Goal: Information Seeking & Learning: Learn about a topic

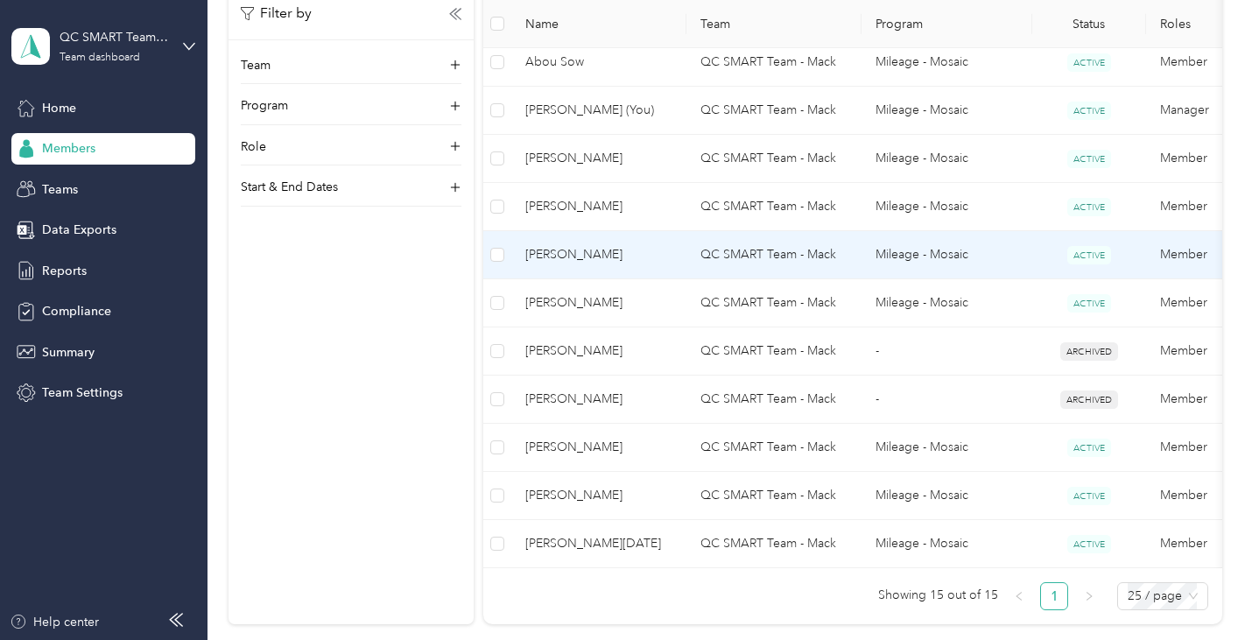
scroll to position [701, 0]
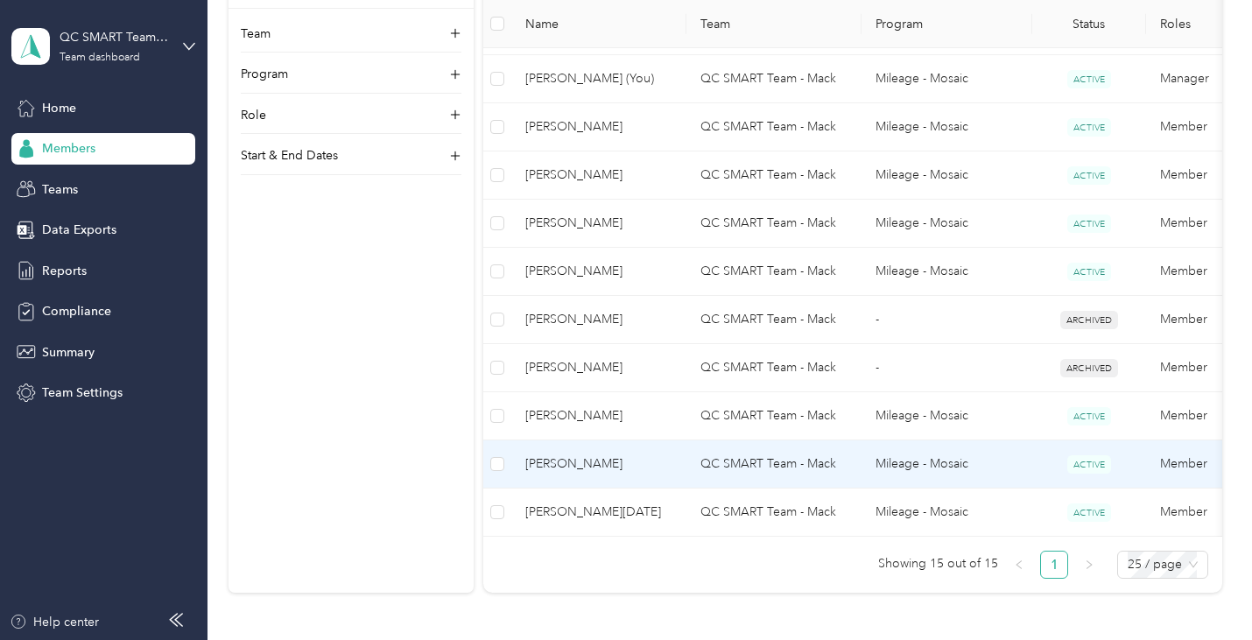
click at [586, 462] on span "[PERSON_NAME]" at bounding box center [599, 464] width 147 height 19
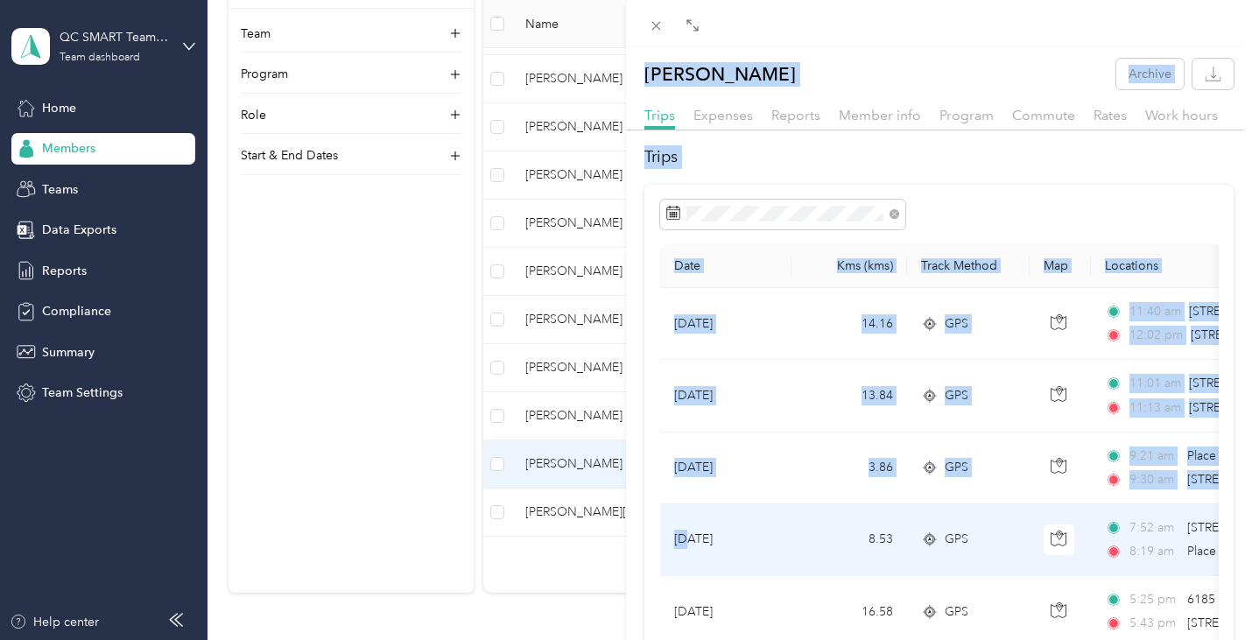
drag, startPoint x: 590, startPoint y: 548, endPoint x: 689, endPoint y: 548, distance: 99.0
click at [689, 548] on div "Vincent St-Laurent Archive Trips Expenses Reports Member info Program Commute R…" at bounding box center [626, 320] width 1252 height 640
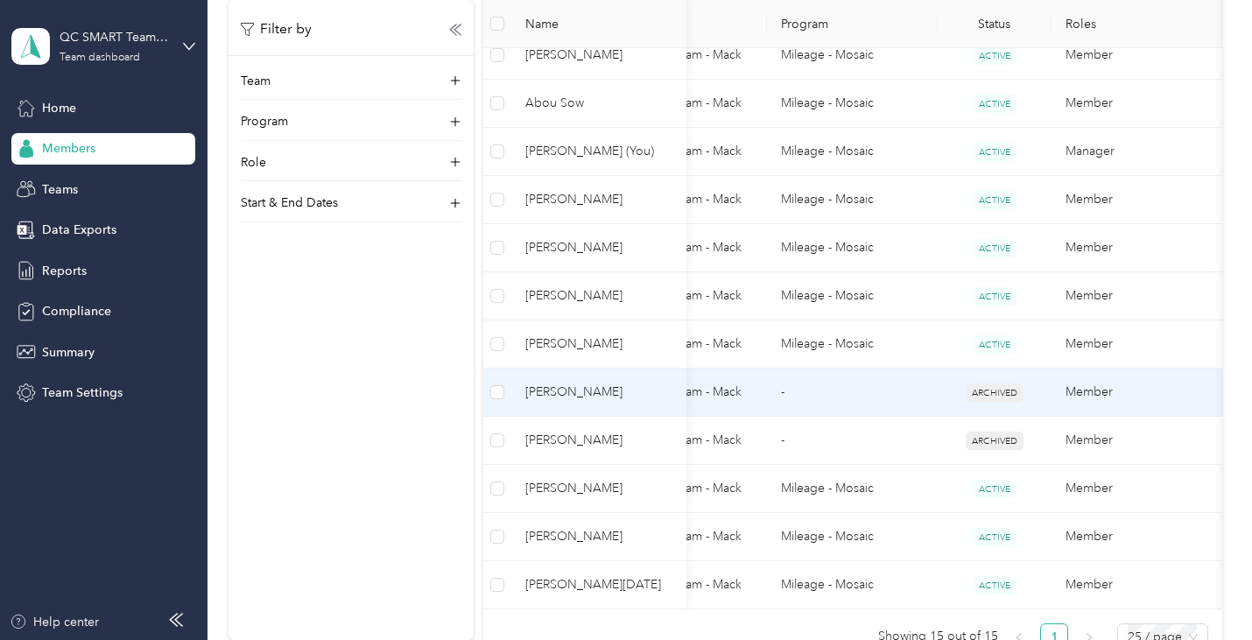
scroll to position [613, 0]
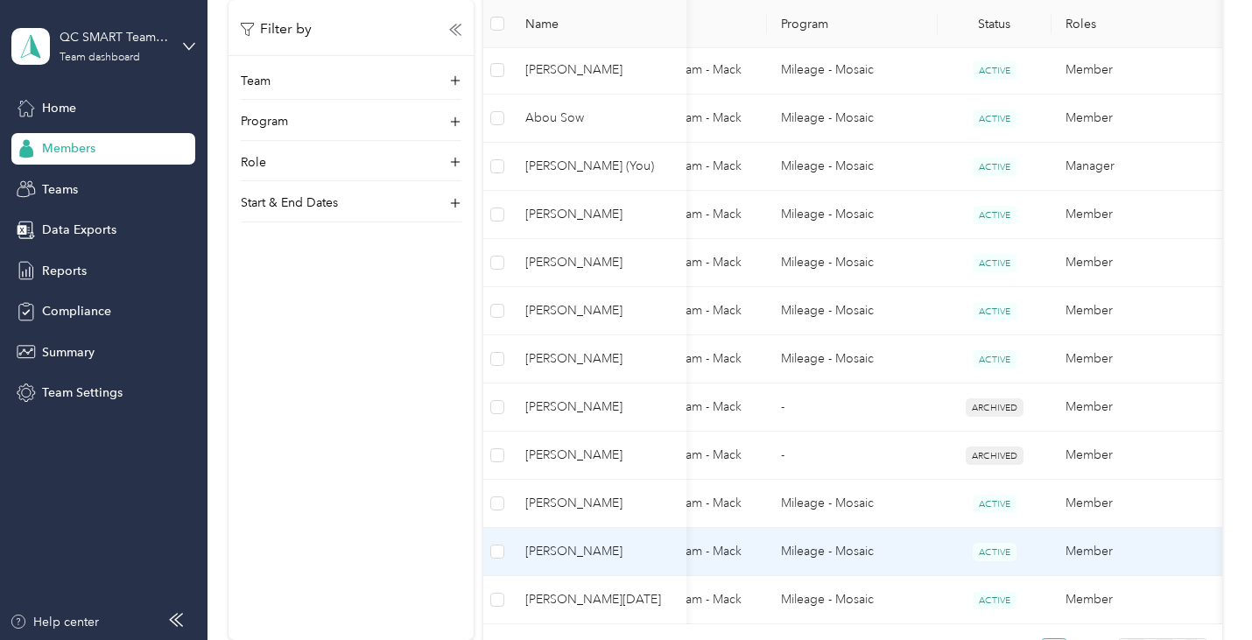
click at [554, 555] on span "[PERSON_NAME]" at bounding box center [599, 551] width 147 height 19
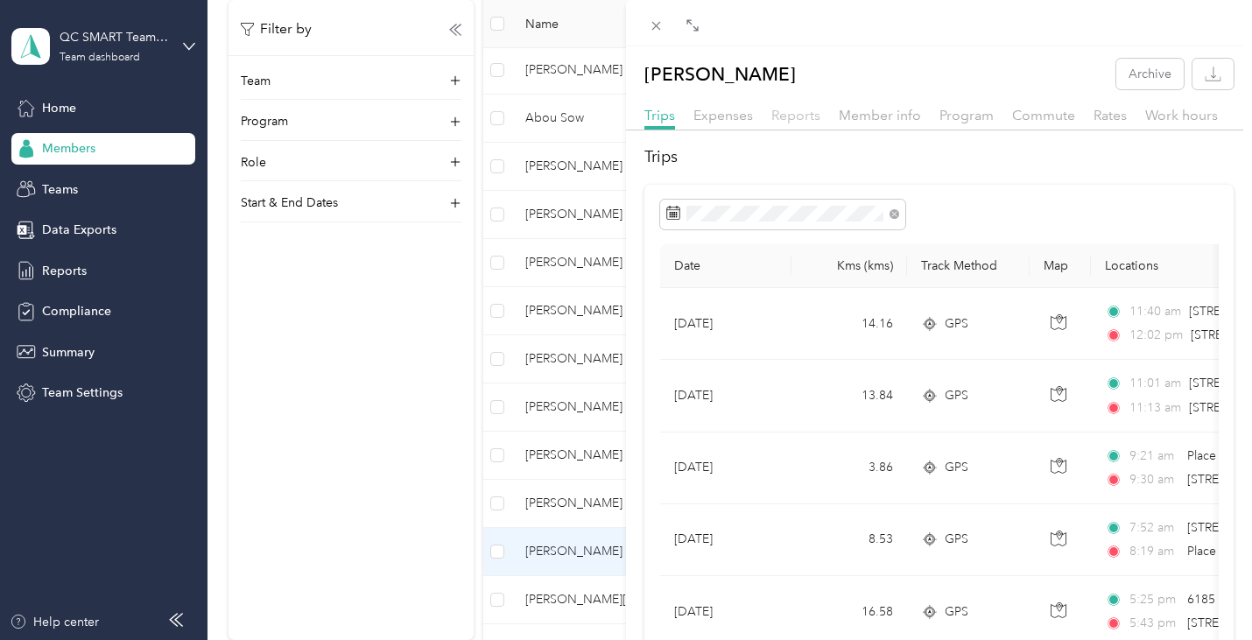
click at [787, 116] on span "Reports" at bounding box center [796, 115] width 49 height 17
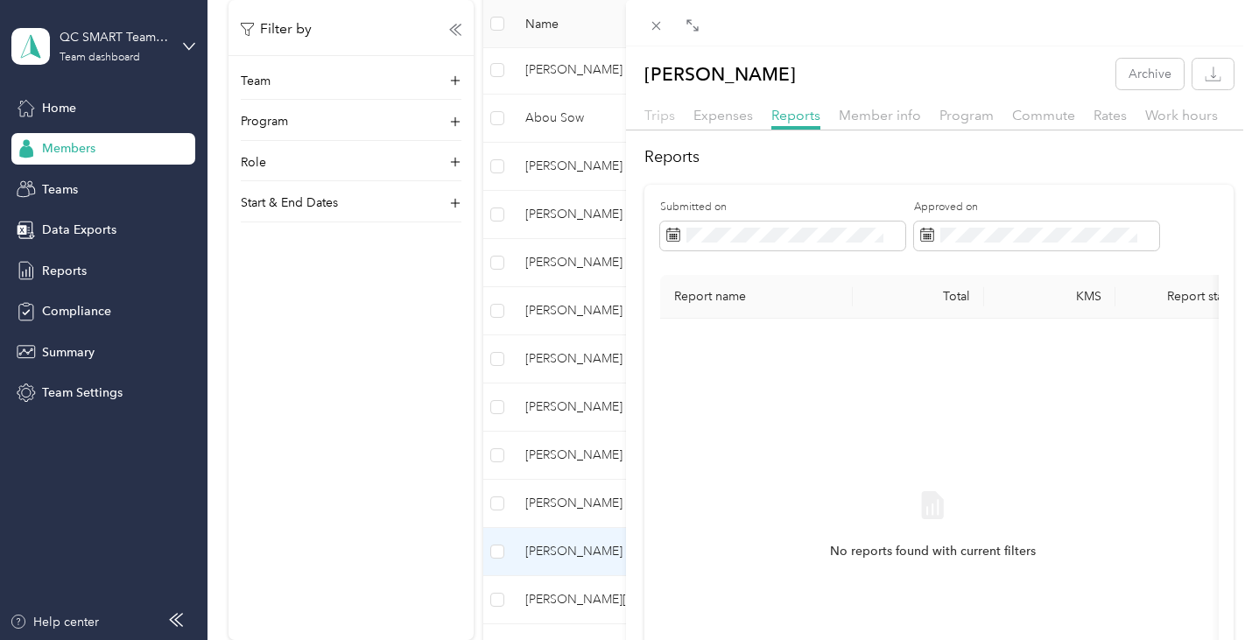
click at [661, 116] on span "Trips" at bounding box center [660, 115] width 31 height 17
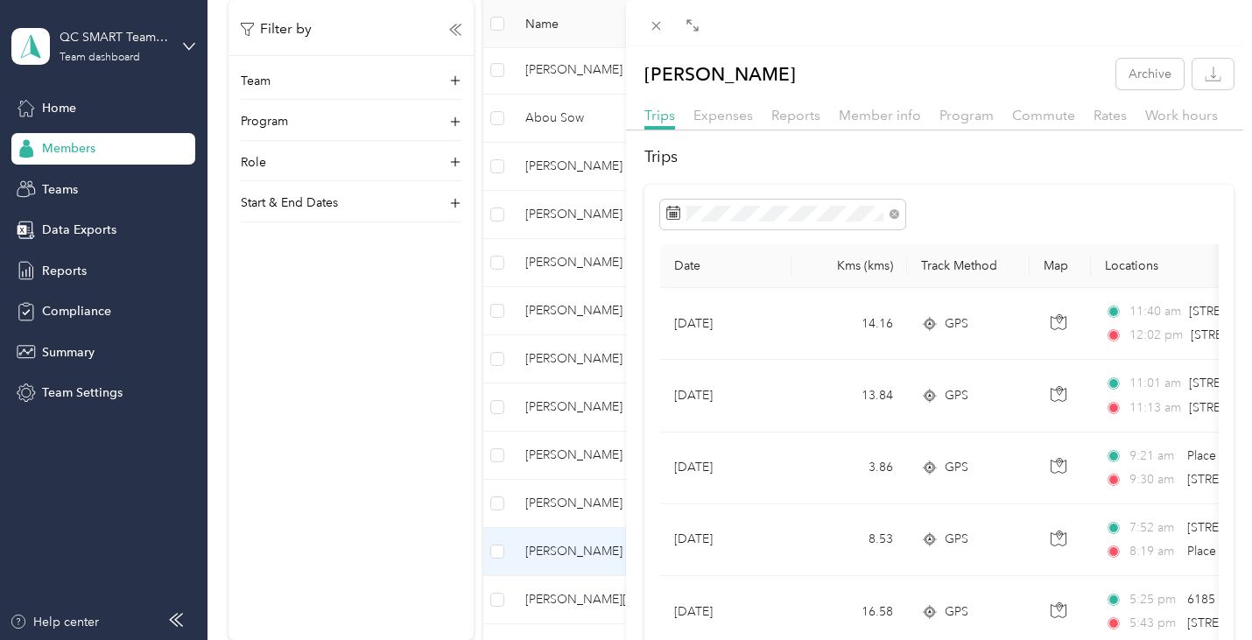
click at [583, 503] on div "Vincent St-Laurent Archive Trips Expenses Reports Member info Program Commute R…" at bounding box center [626, 320] width 1252 height 640
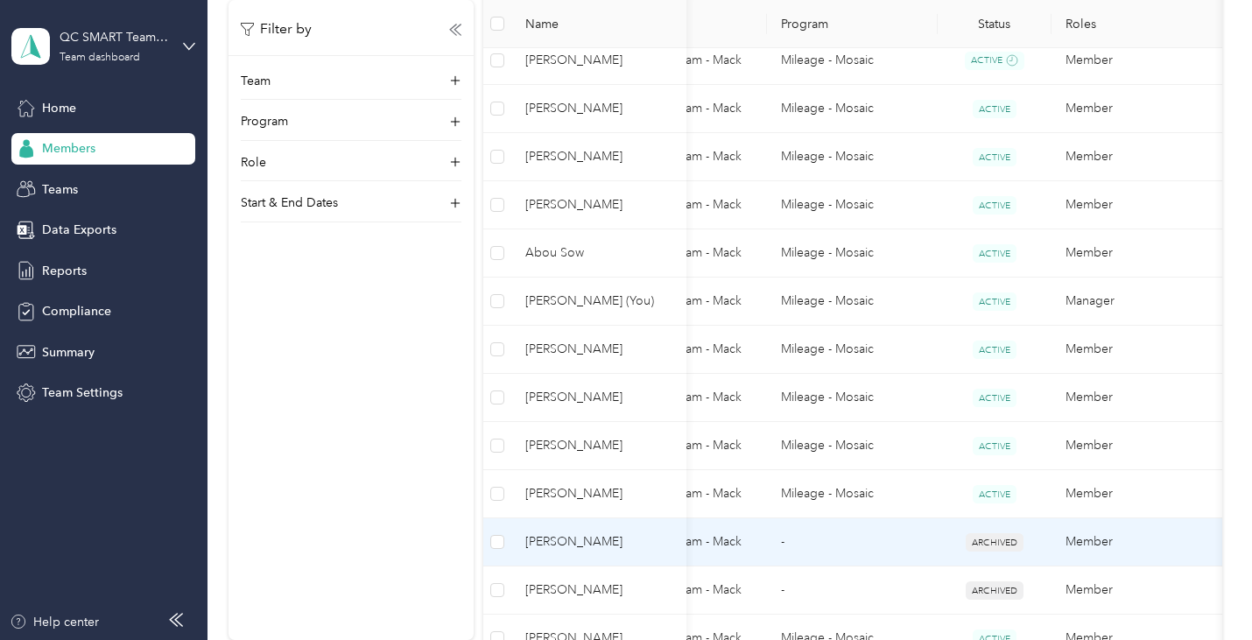
scroll to position [438, 0]
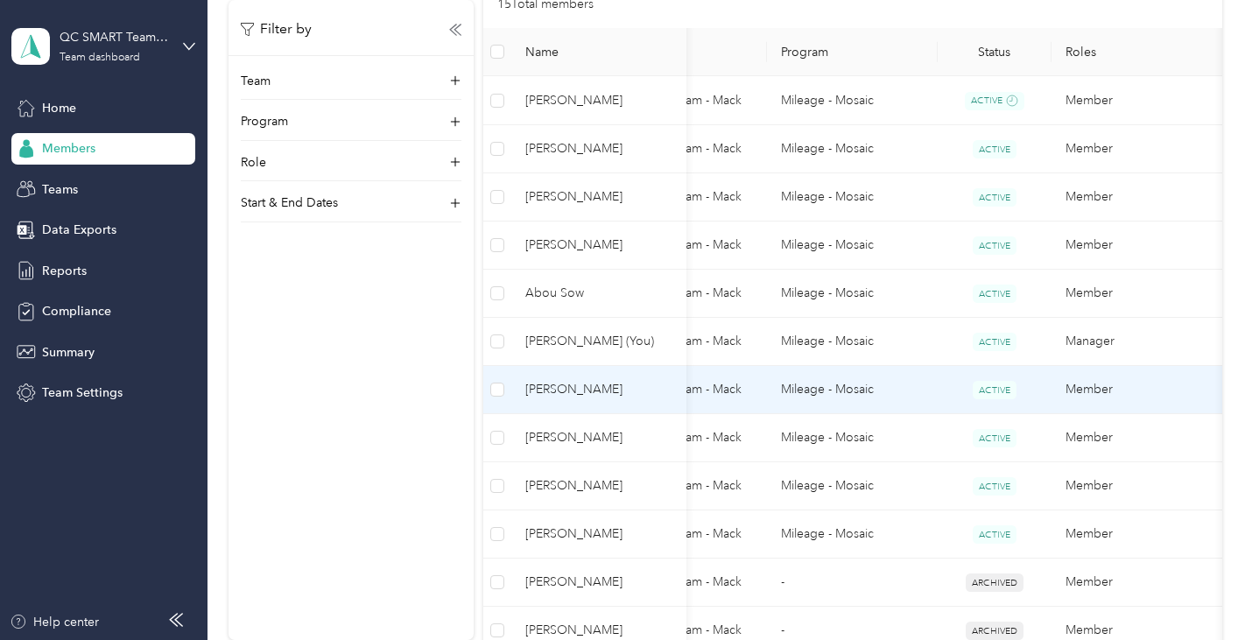
click at [1000, 390] on span "ACTIVE" at bounding box center [995, 390] width 44 height 18
click at [997, 386] on span "ACTIVE" at bounding box center [995, 390] width 44 height 18
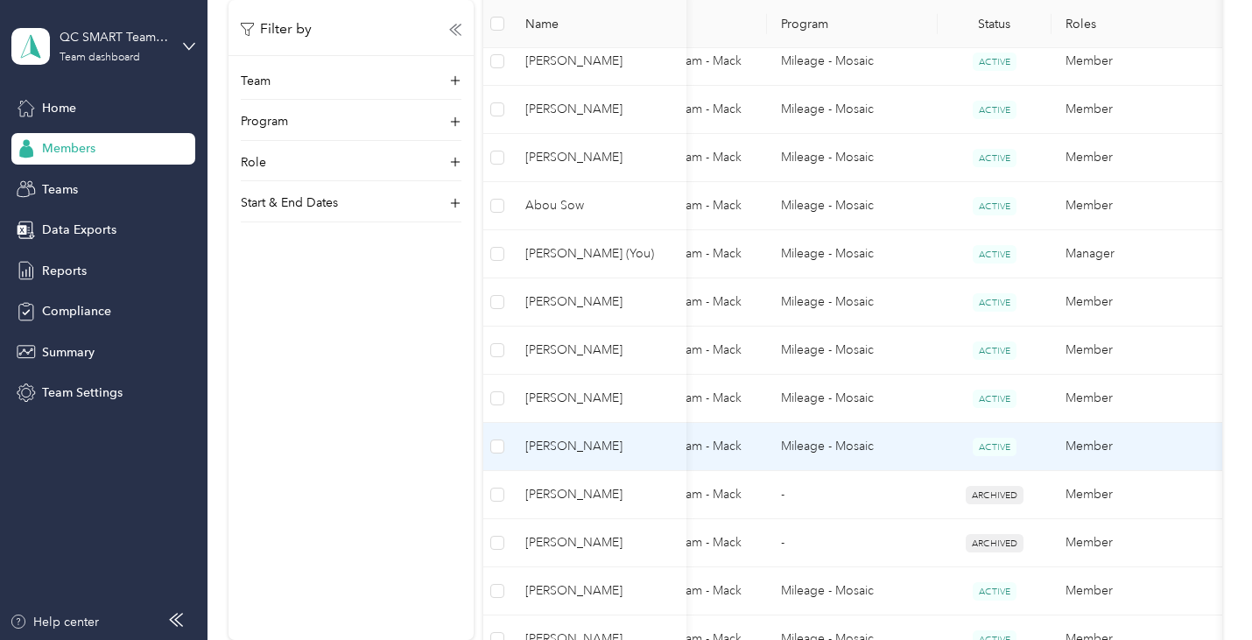
scroll to position [613, 0]
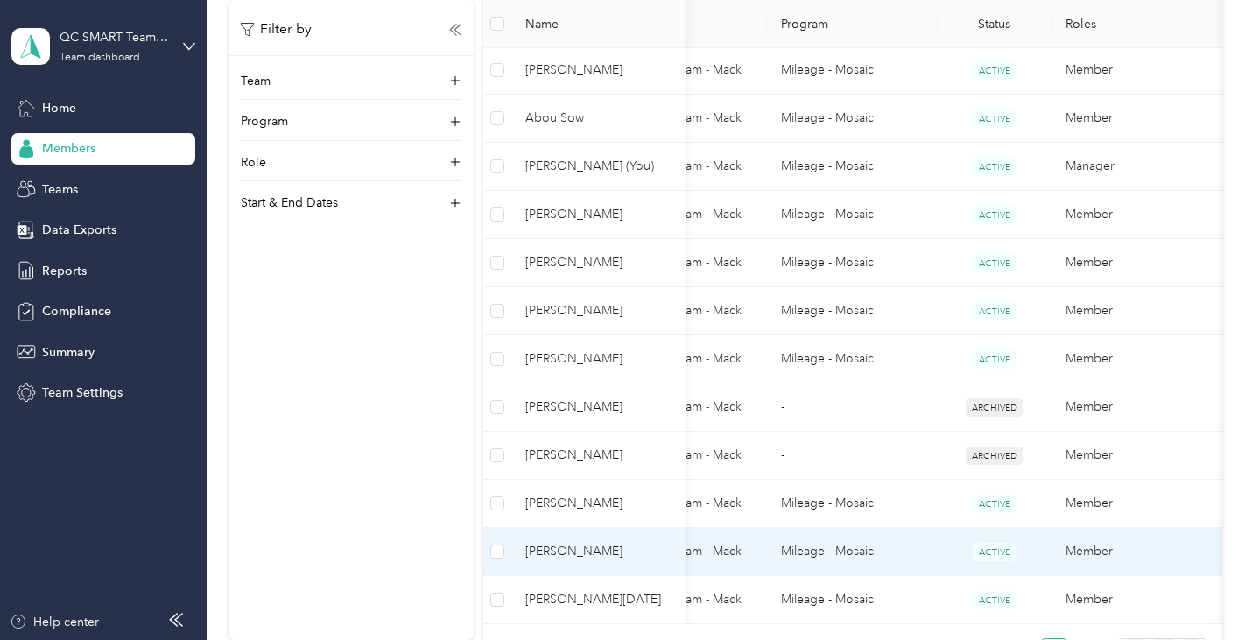
click at [577, 546] on span "[PERSON_NAME]" at bounding box center [599, 551] width 147 height 19
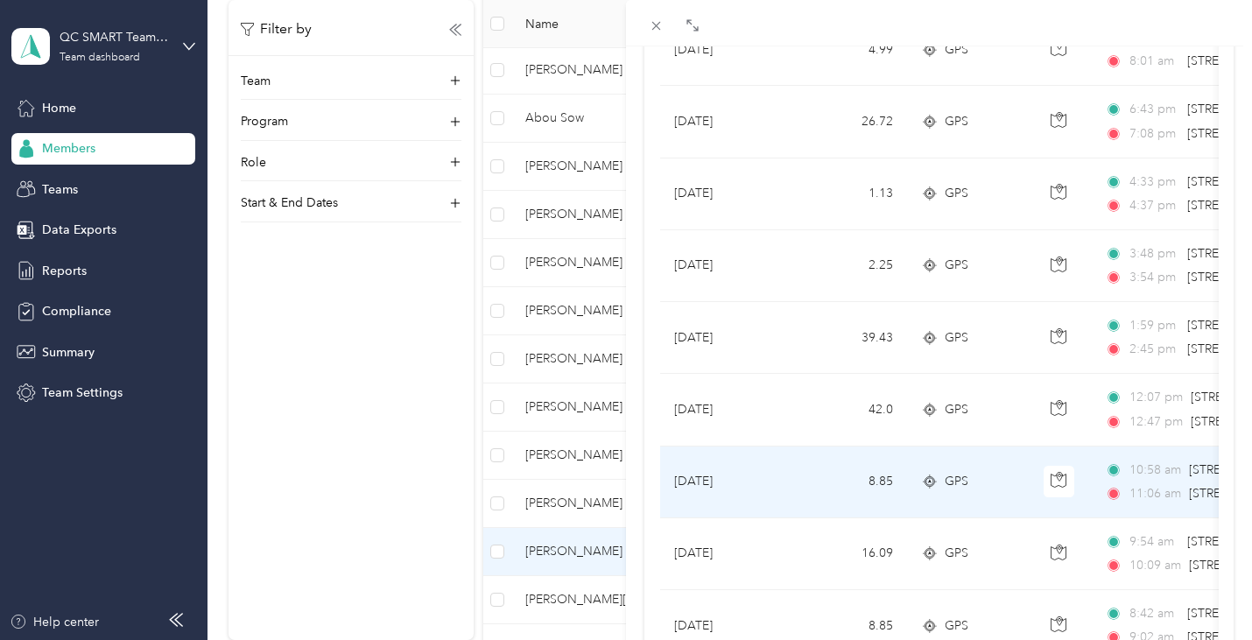
scroll to position [1598, 0]
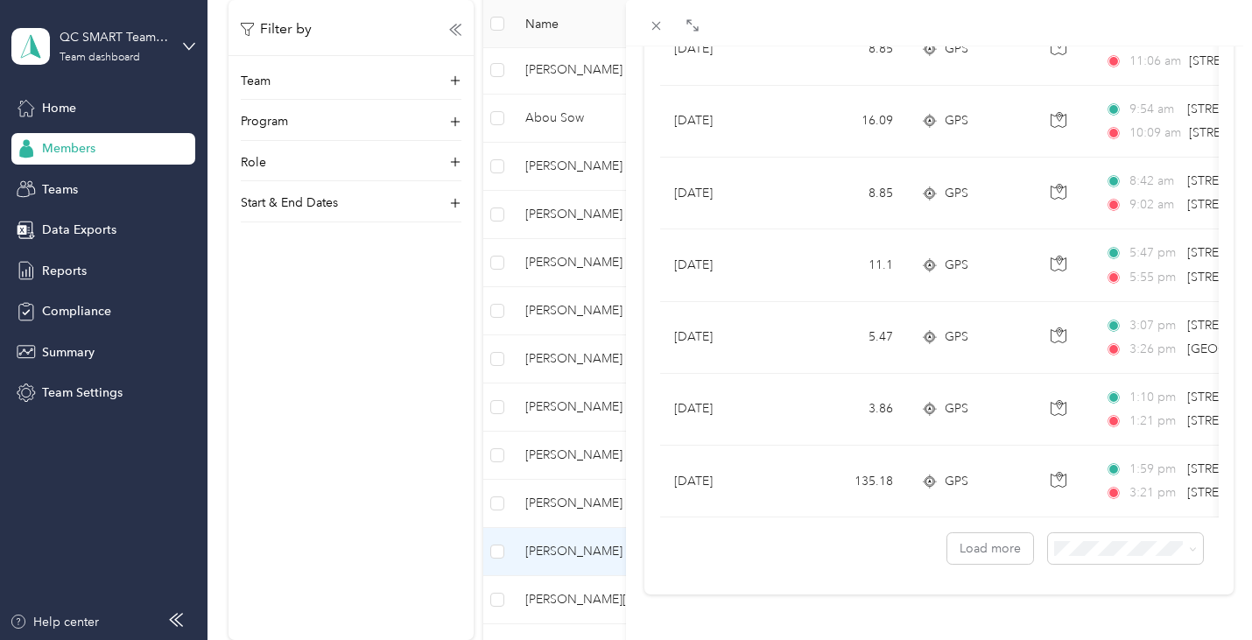
click at [574, 501] on div "Vincent St-Laurent Archive Trips Expenses Reports Member info Program Commute R…" at bounding box center [626, 320] width 1252 height 640
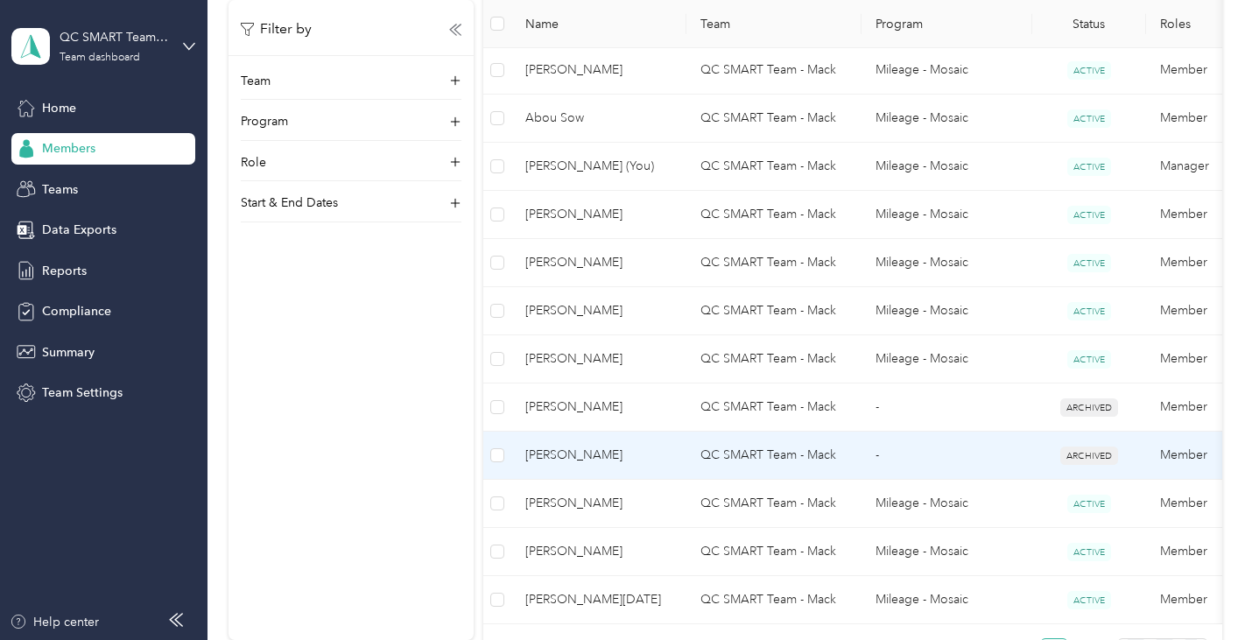
click at [780, 455] on td "QC SMART Team - Mack" at bounding box center [774, 456] width 175 height 48
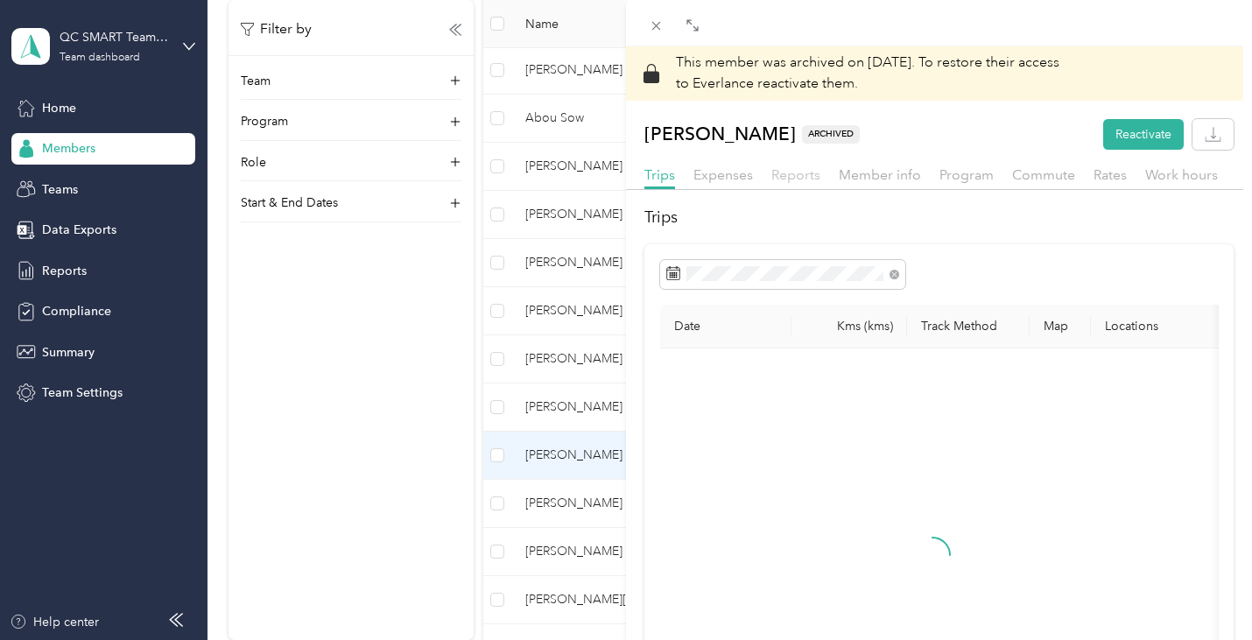
click at [775, 173] on span "Reports" at bounding box center [796, 174] width 49 height 17
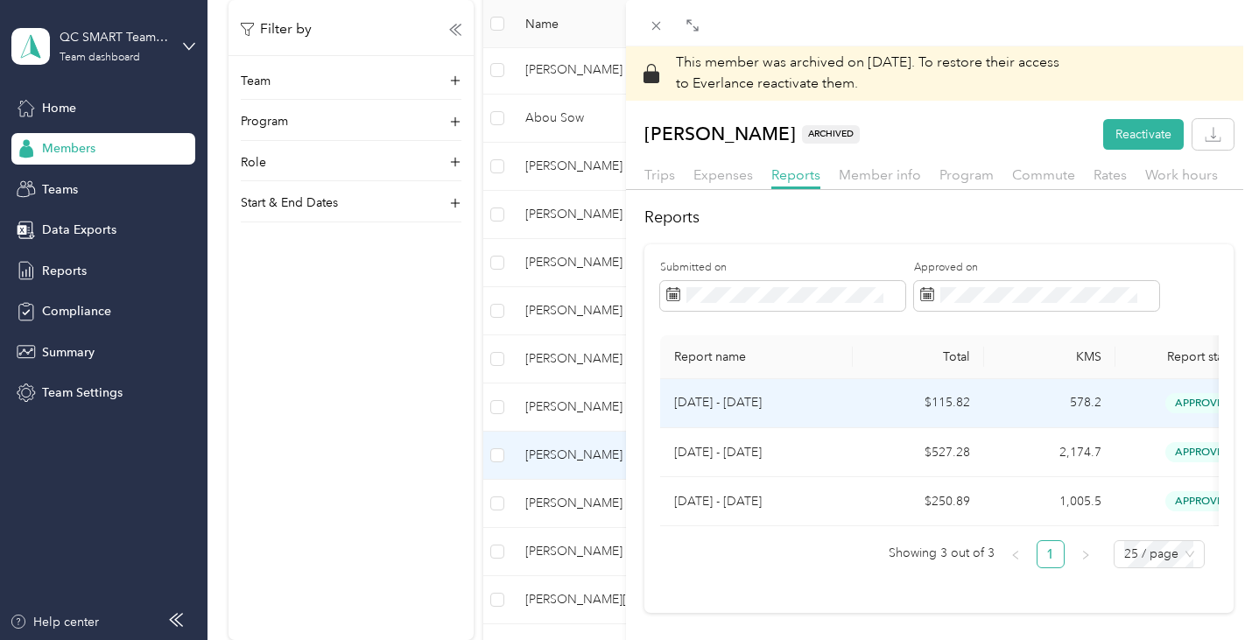
click at [746, 403] on p "[DATE] - [DATE]" at bounding box center [756, 402] width 165 height 19
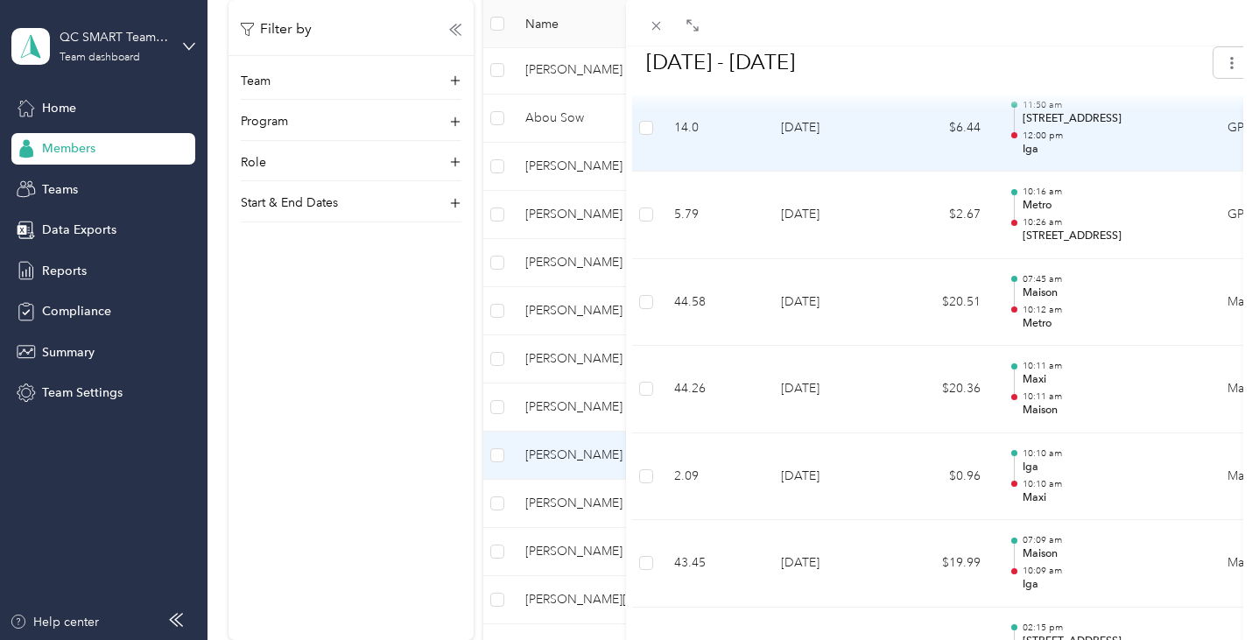
scroll to position [963, 0]
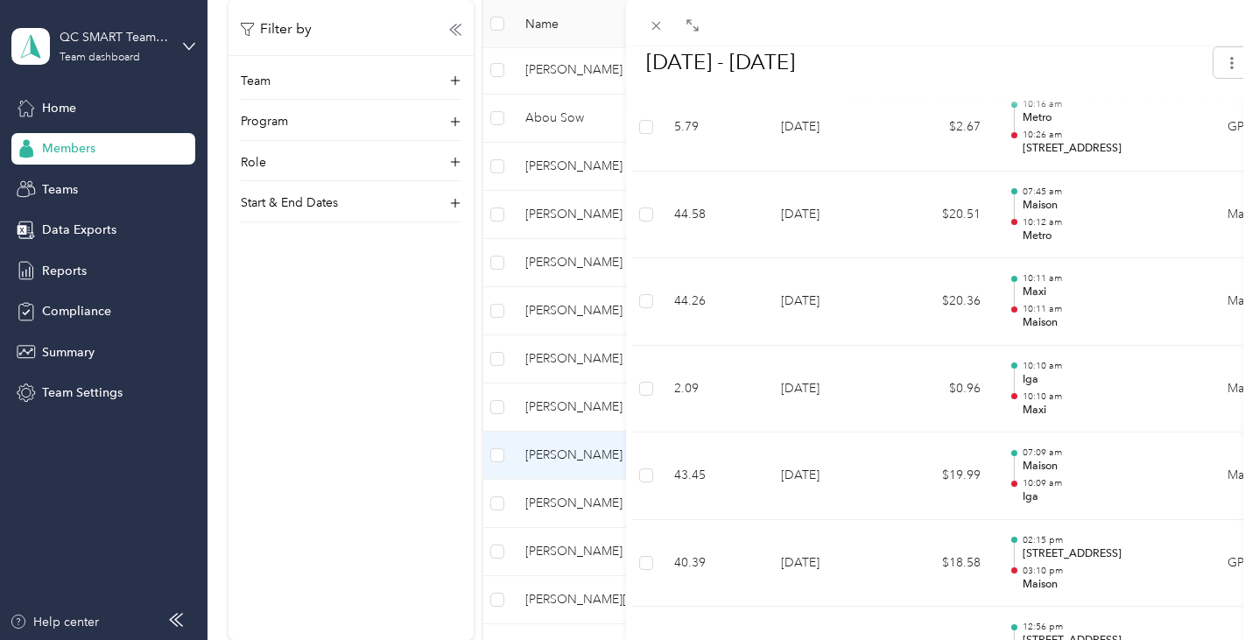
click at [588, 314] on div "This member was archived on [DATE] . To restore their access to Everlance react…" at bounding box center [626, 320] width 1252 height 640
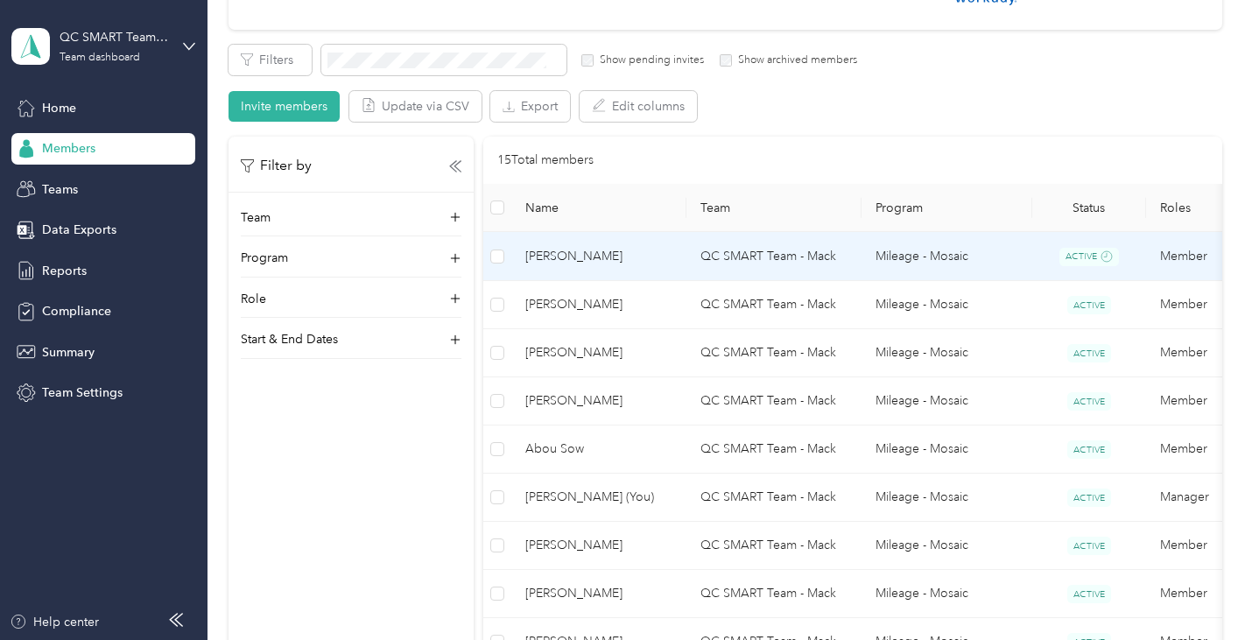
scroll to position [350, 0]
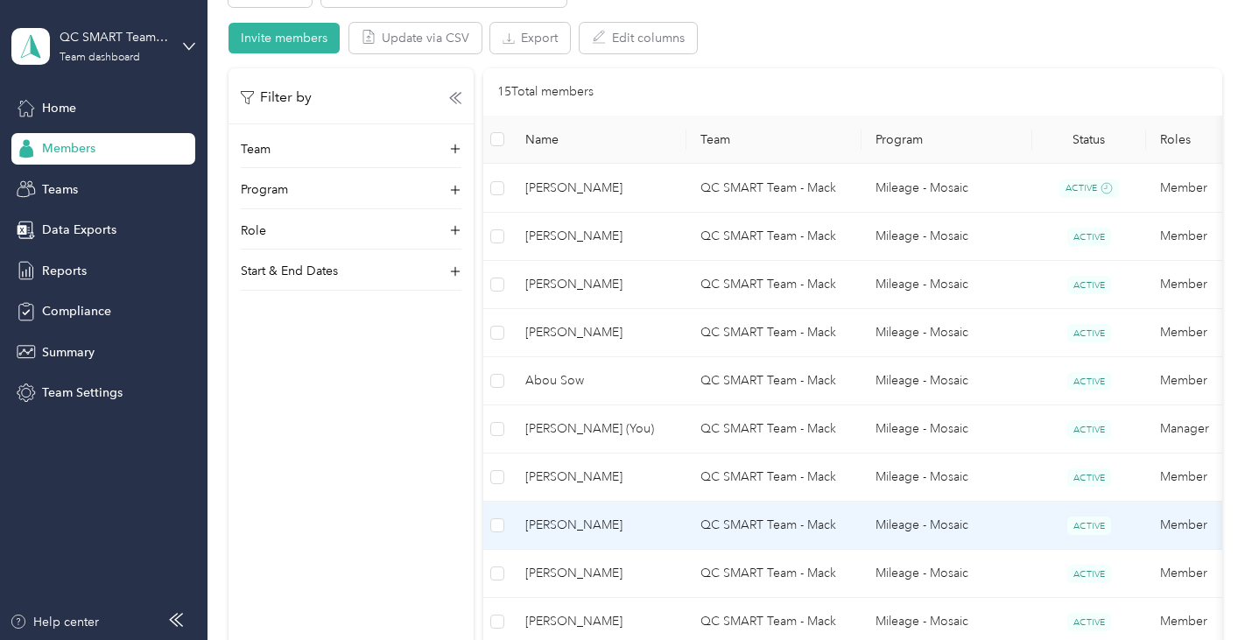
click at [560, 521] on span "[PERSON_NAME]" at bounding box center [599, 525] width 147 height 19
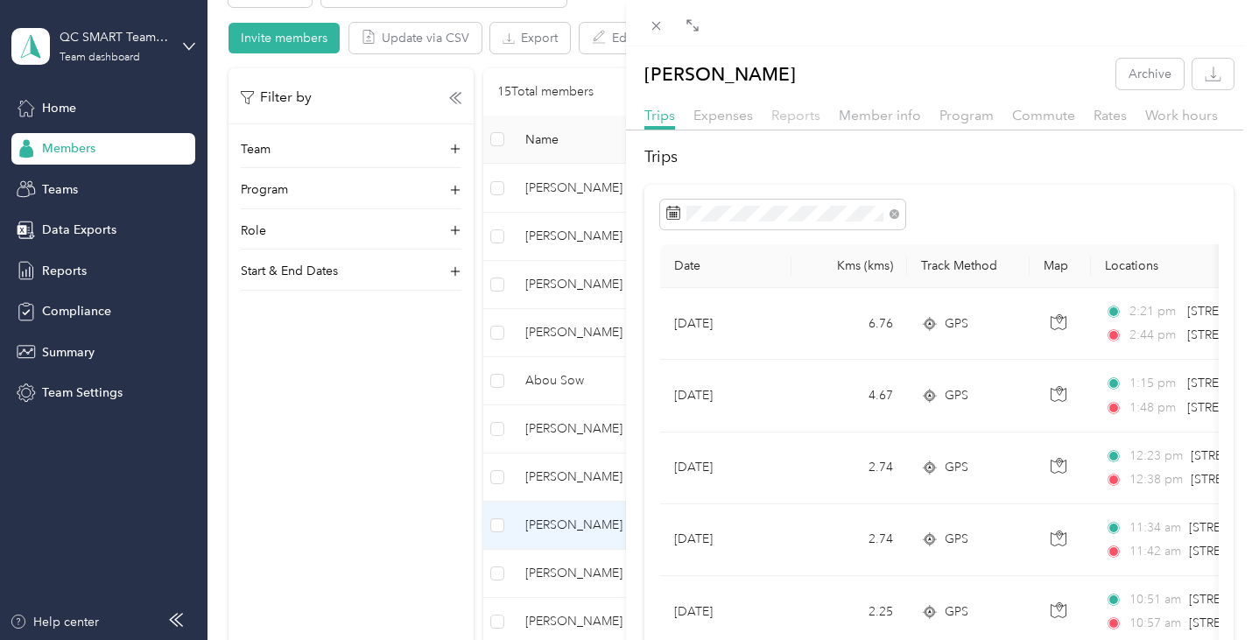
click at [801, 107] on span "Reports" at bounding box center [796, 115] width 49 height 17
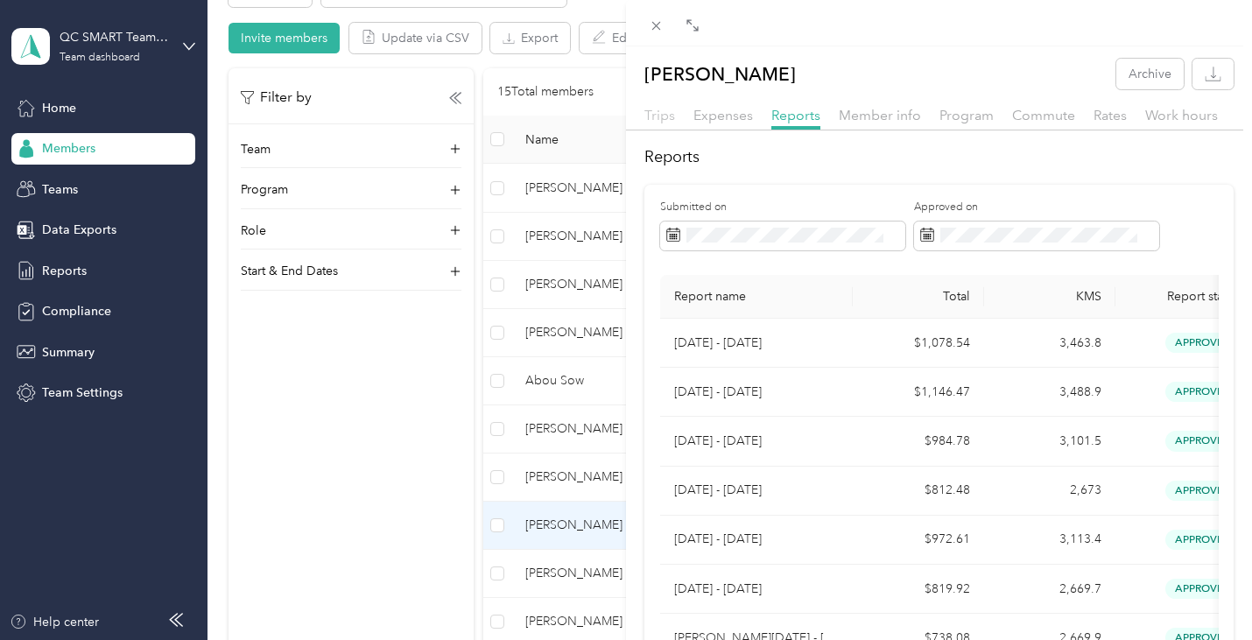
click at [667, 118] on span "Trips" at bounding box center [660, 115] width 31 height 17
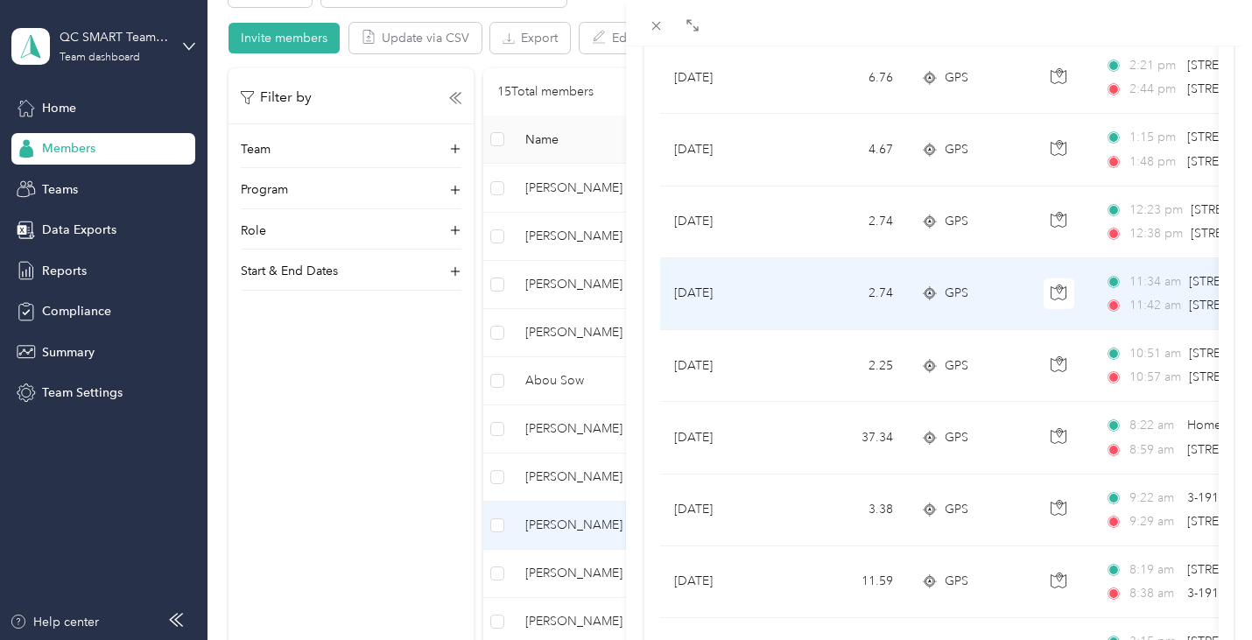
scroll to position [438, 0]
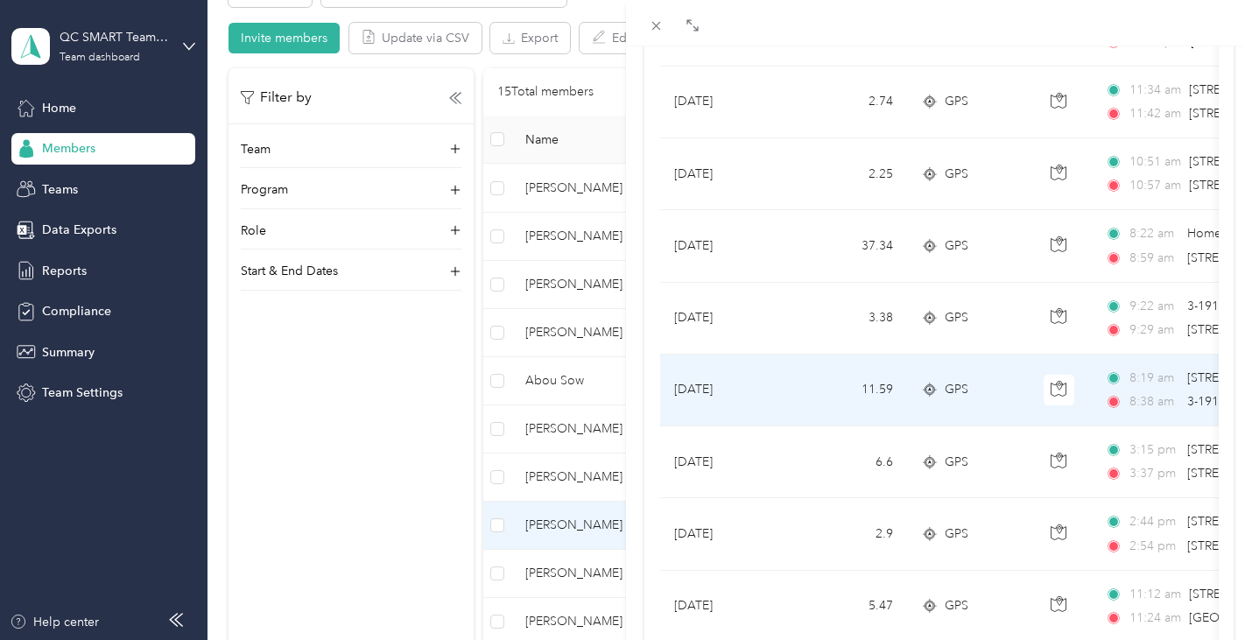
click at [711, 392] on td "[DATE]" at bounding box center [725, 391] width 131 height 72
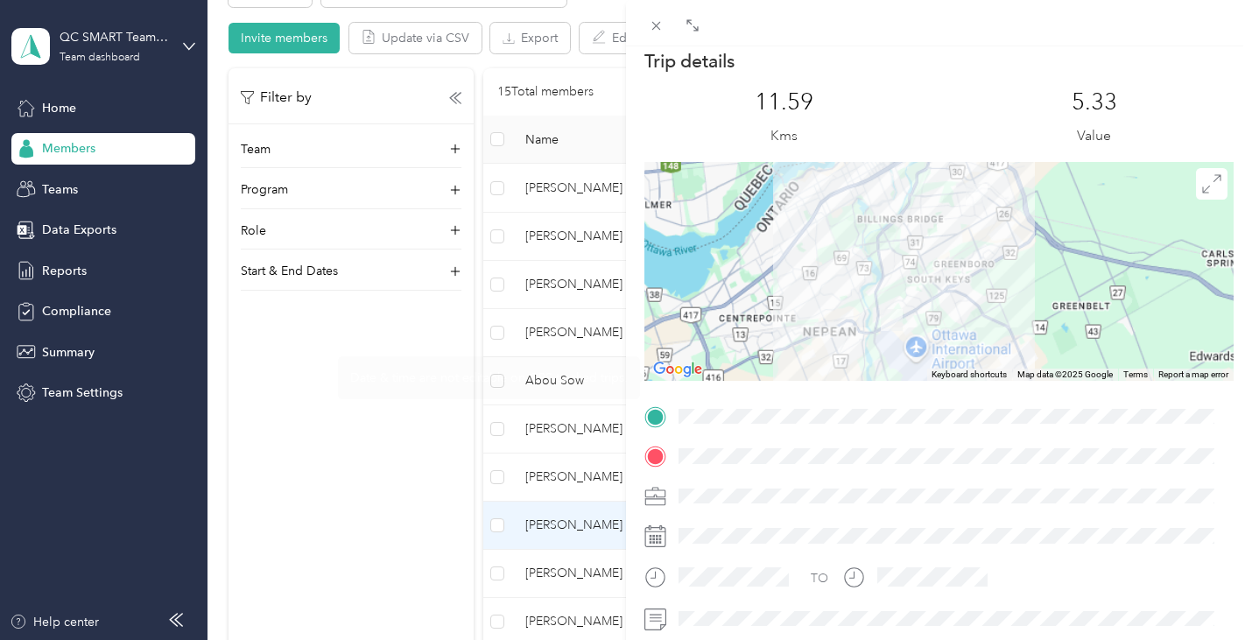
scroll to position [20, 0]
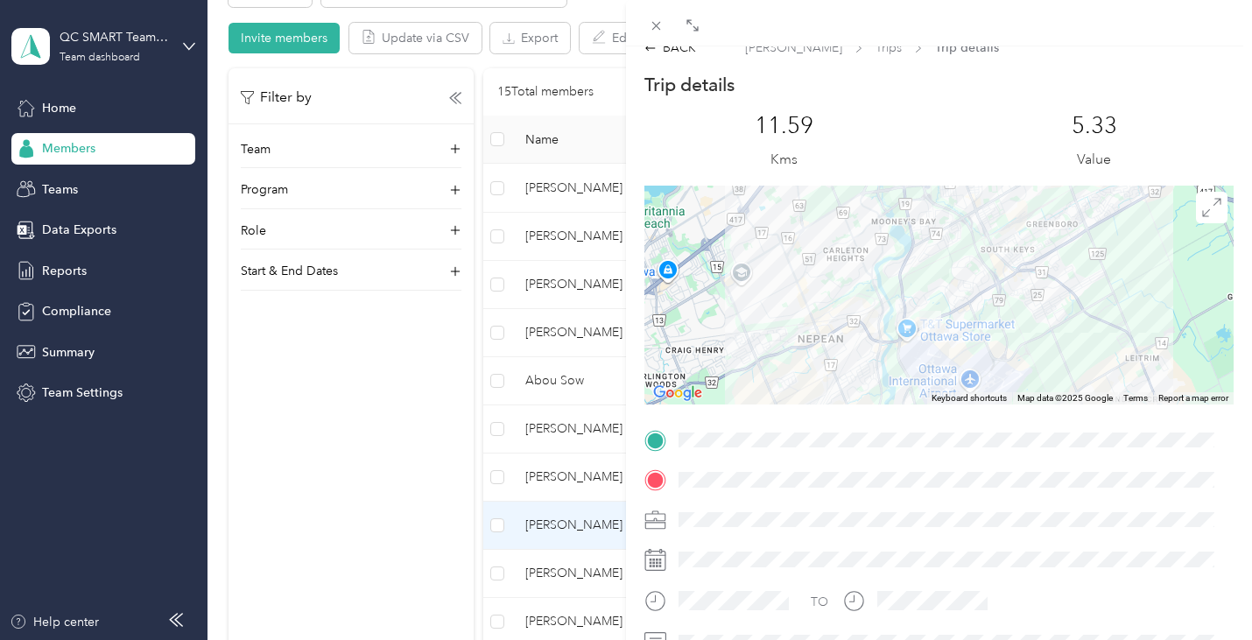
click at [561, 475] on div "BACK [PERSON_NAME] Trips Trip details Trip details This trip cannot be edited b…" at bounding box center [626, 320] width 1252 height 640
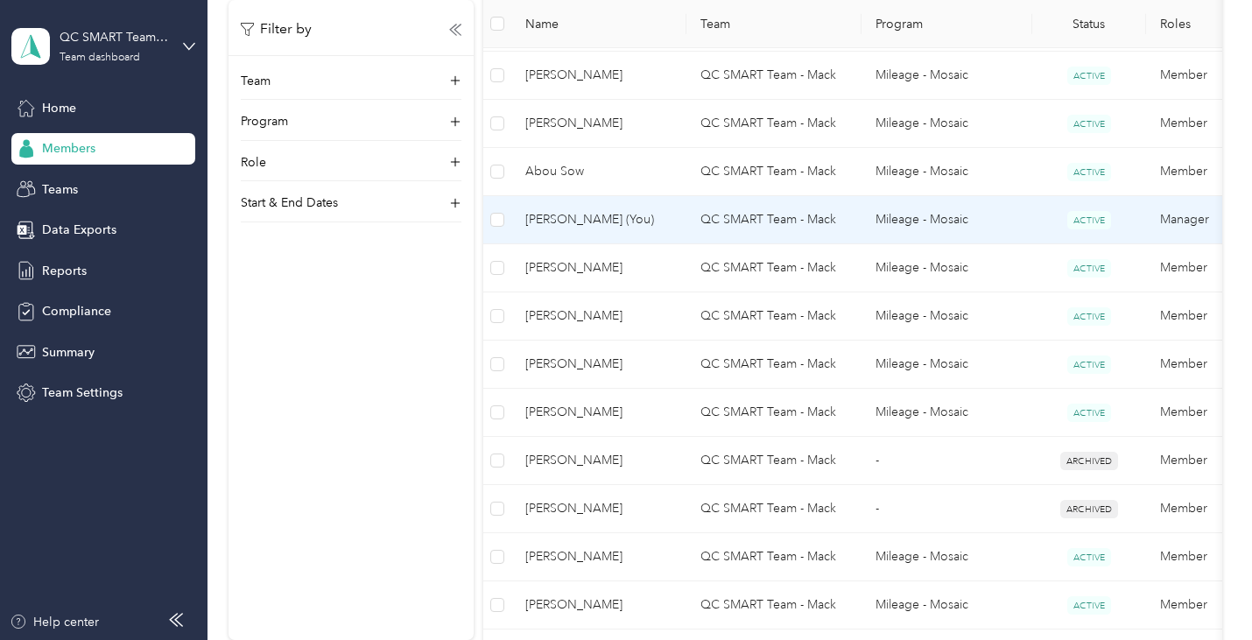
scroll to position [701, 0]
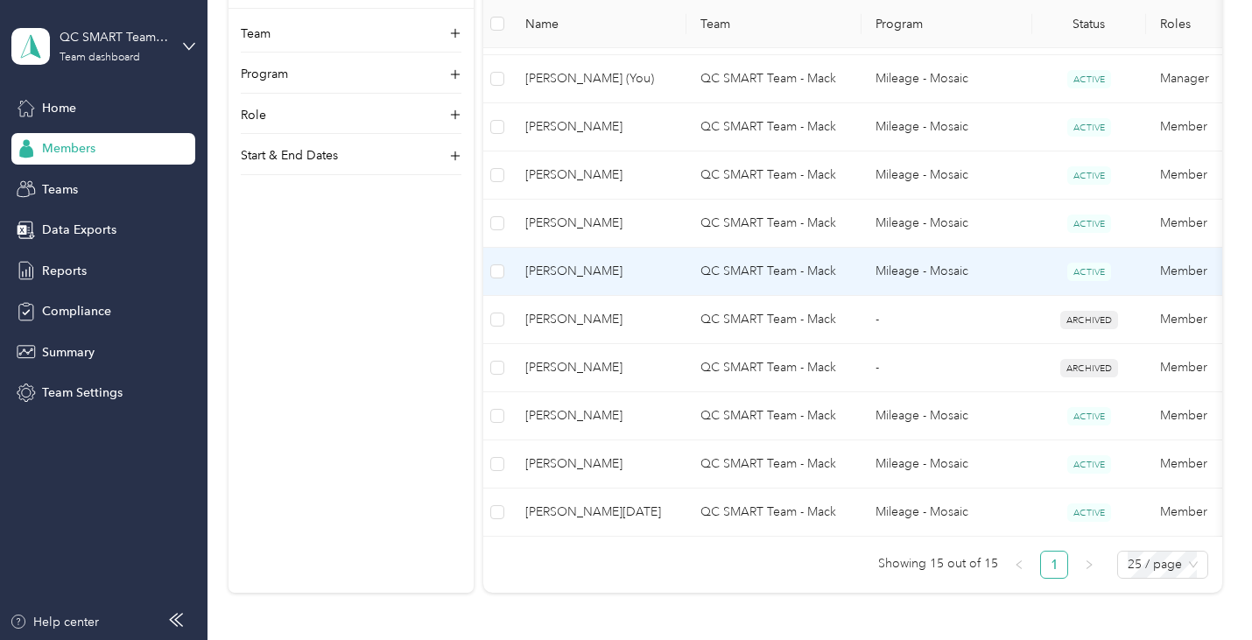
click at [757, 263] on td "QC SMART Team - Mack" at bounding box center [774, 272] width 175 height 48
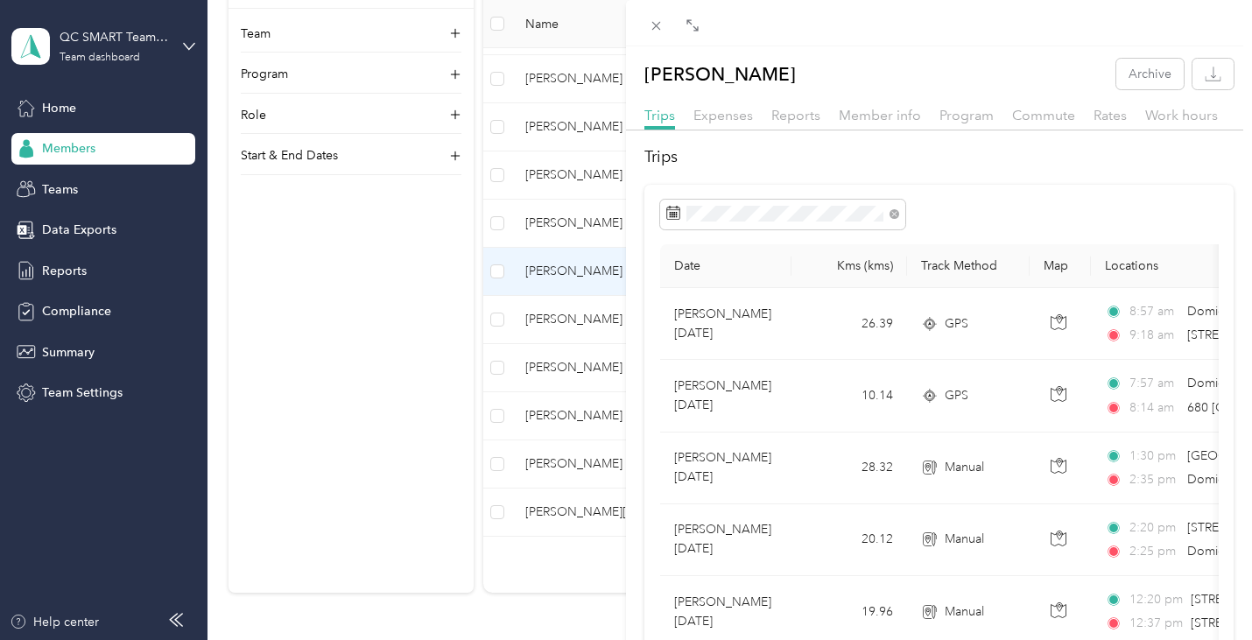
click at [574, 221] on div "[PERSON_NAME] Archive Trips Expenses Reports Member info Program Commute Rates …" at bounding box center [626, 320] width 1252 height 640
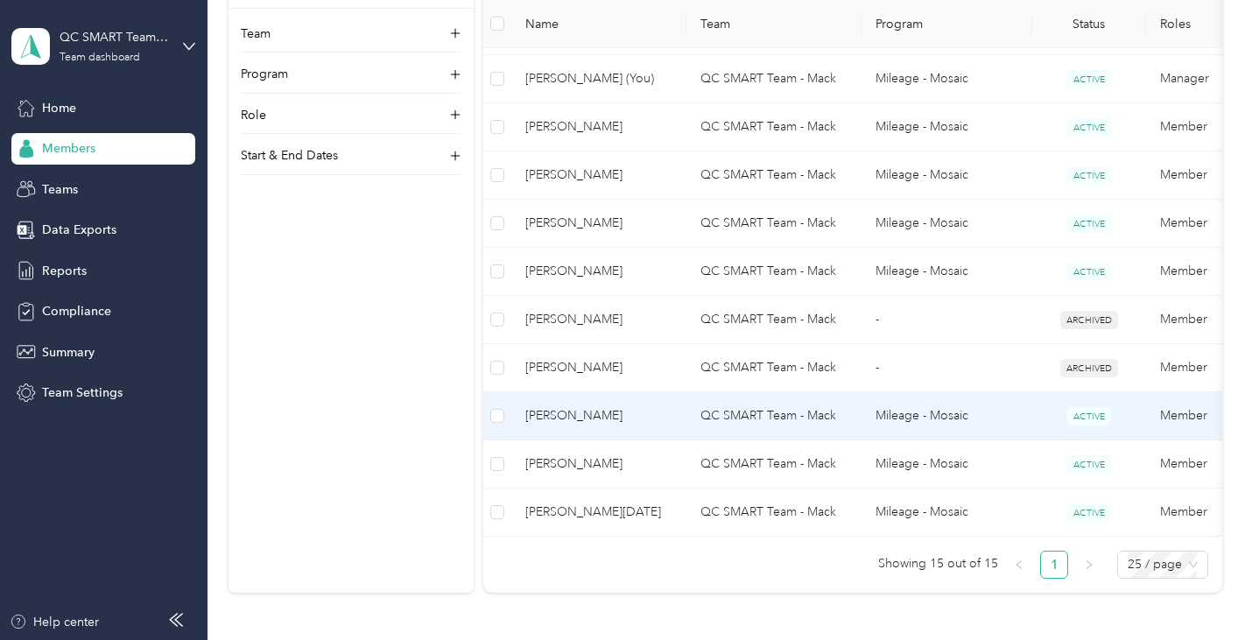
click at [746, 420] on td "QC SMART Team - Mack" at bounding box center [774, 416] width 175 height 48
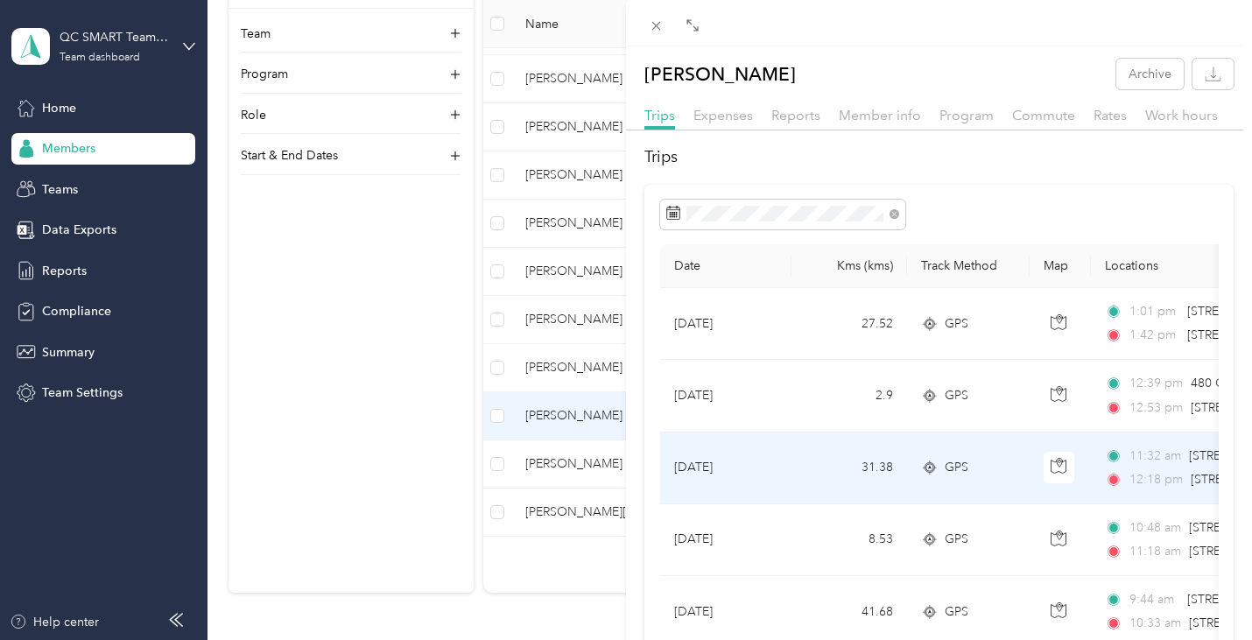
click at [693, 469] on td "[DATE]" at bounding box center [725, 469] width 131 height 72
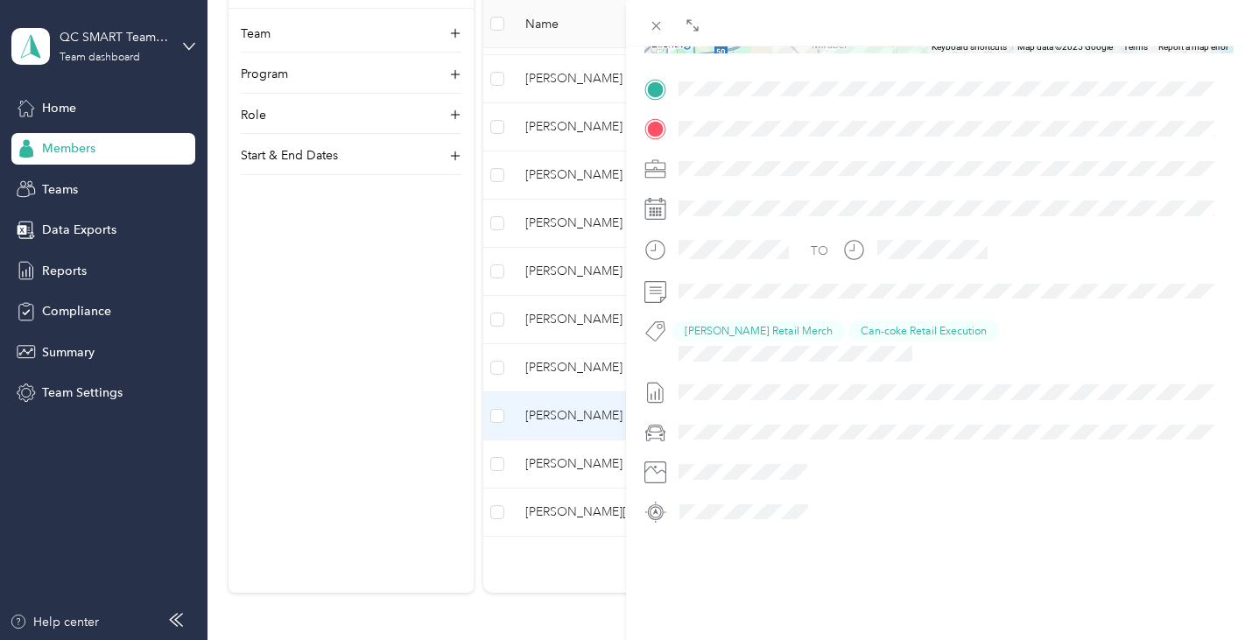
scroll to position [374, 0]
click at [596, 128] on div "BACK [PERSON_NAME] Trips Trip details Trip details This trip cannot be edited b…" at bounding box center [626, 320] width 1252 height 640
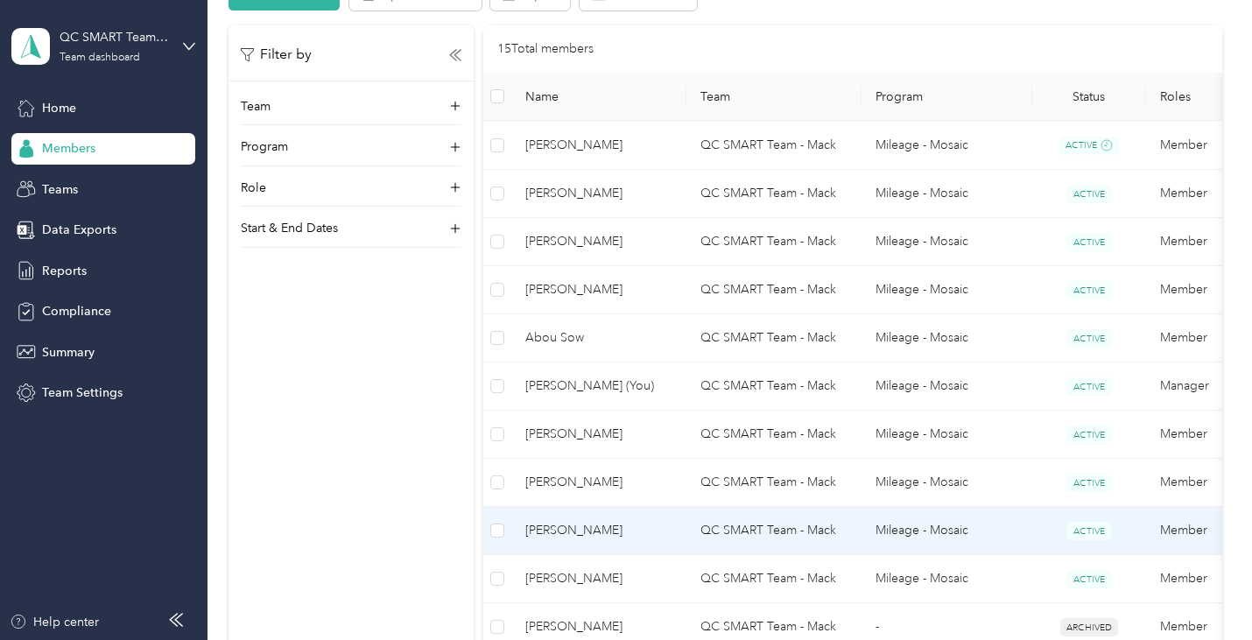
scroll to position [350, 0]
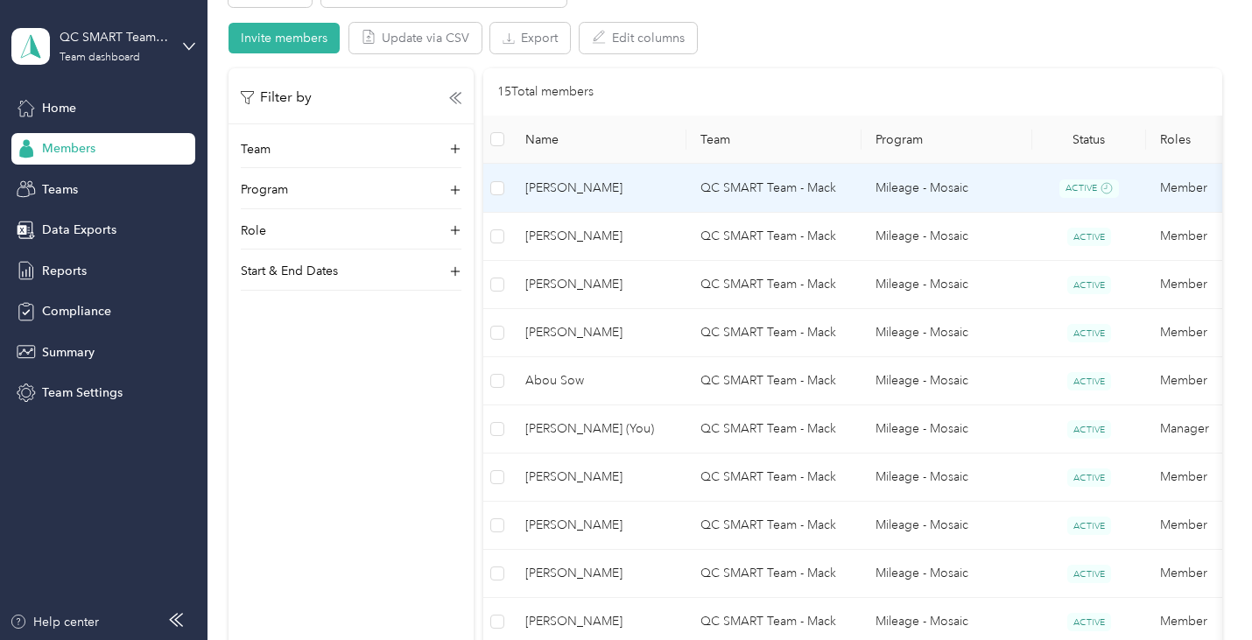
click at [597, 194] on span "[PERSON_NAME]" at bounding box center [599, 188] width 147 height 19
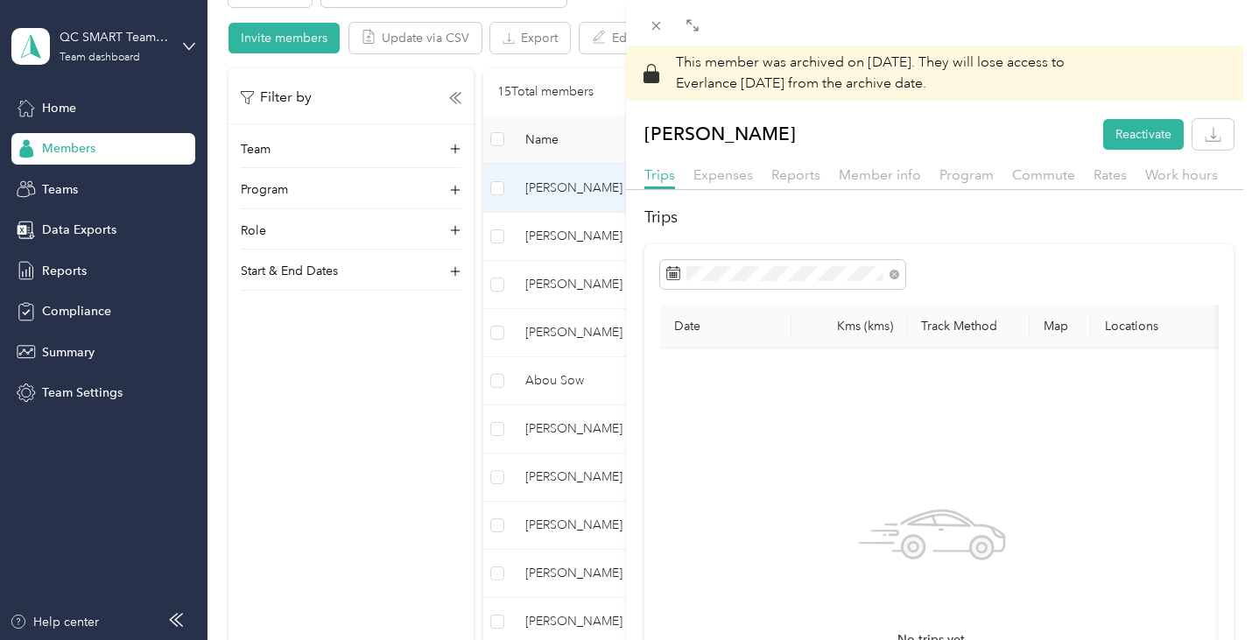
click at [956, 184] on div "Program" at bounding box center [967, 176] width 54 height 22
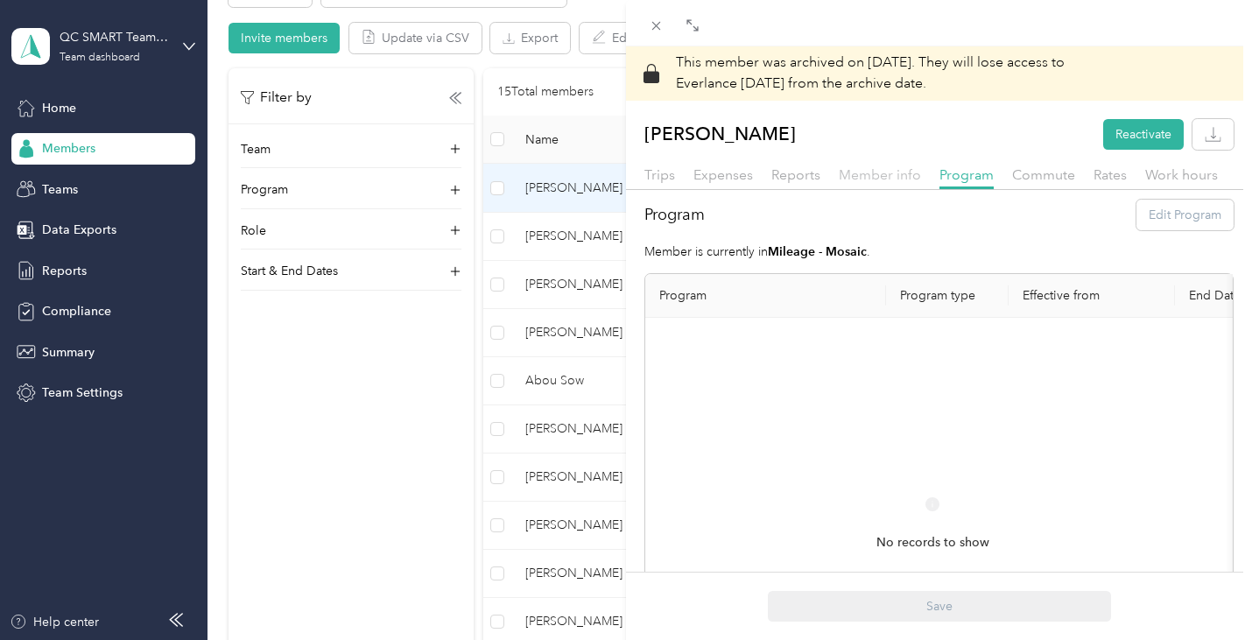
click at [899, 180] on span "Member info" at bounding box center [880, 174] width 82 height 17
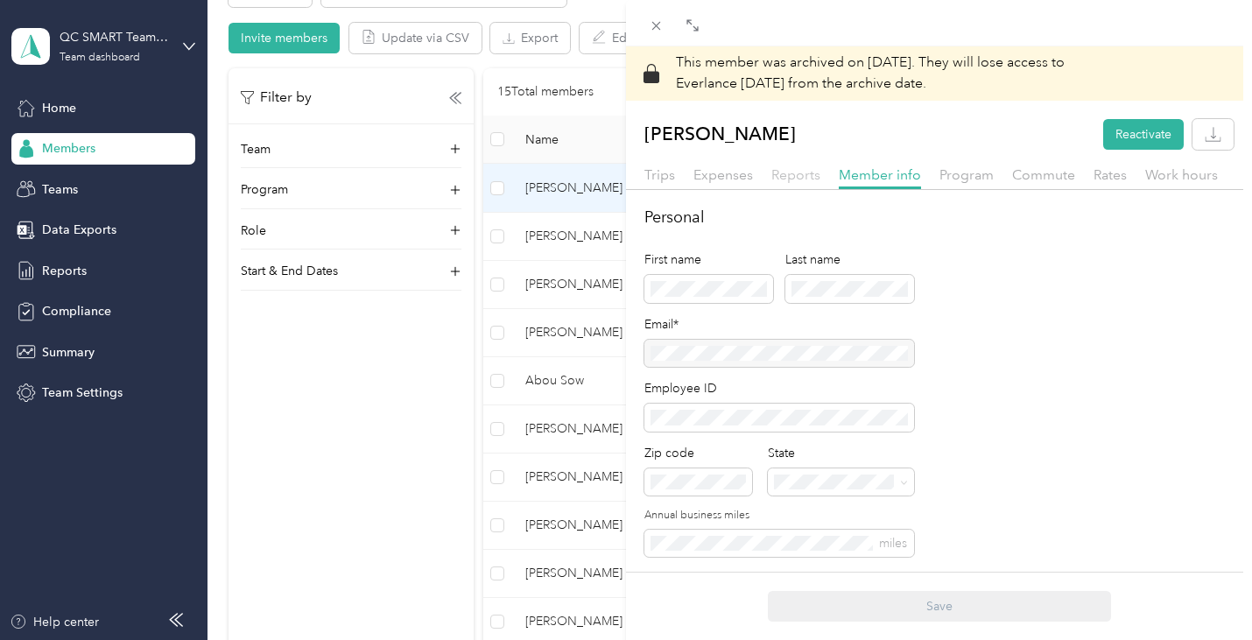
click at [790, 180] on span "Reports" at bounding box center [796, 174] width 49 height 17
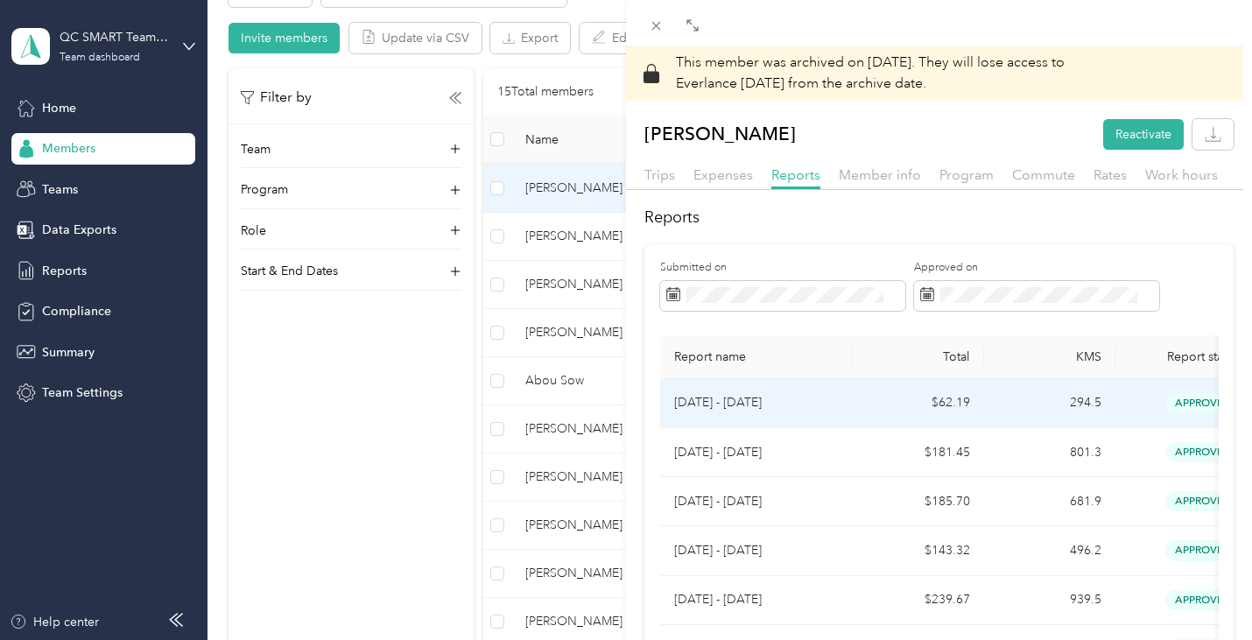
click at [711, 402] on p "[DATE] - [DATE]" at bounding box center [756, 402] width 165 height 19
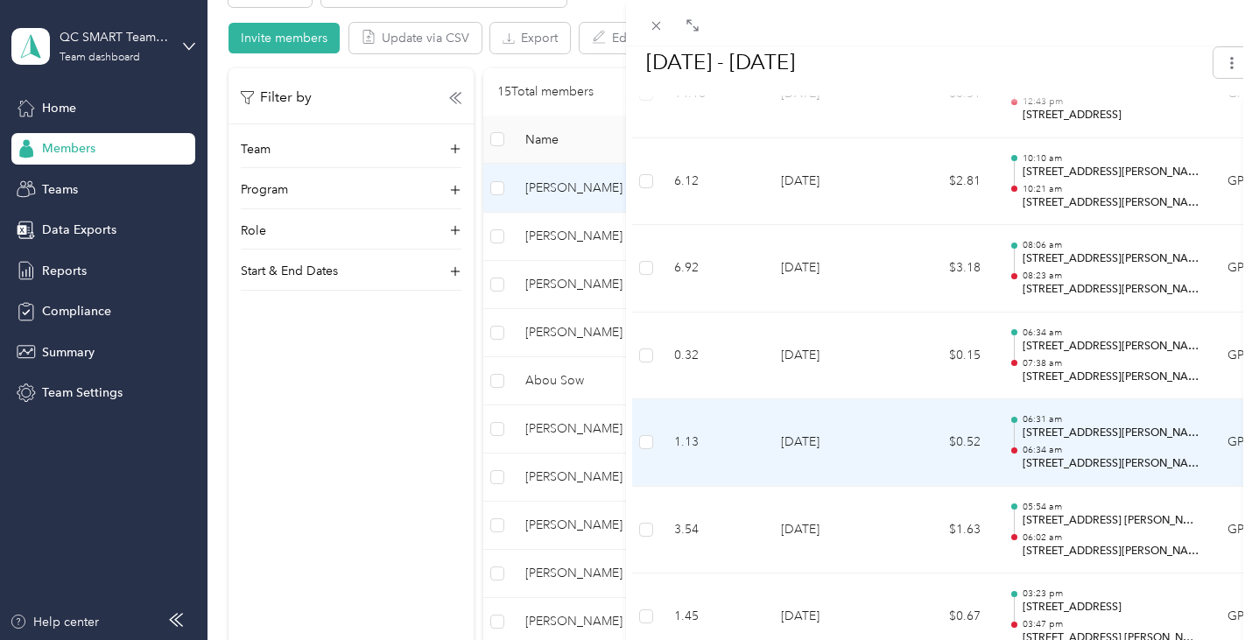
scroll to position [1226, 0]
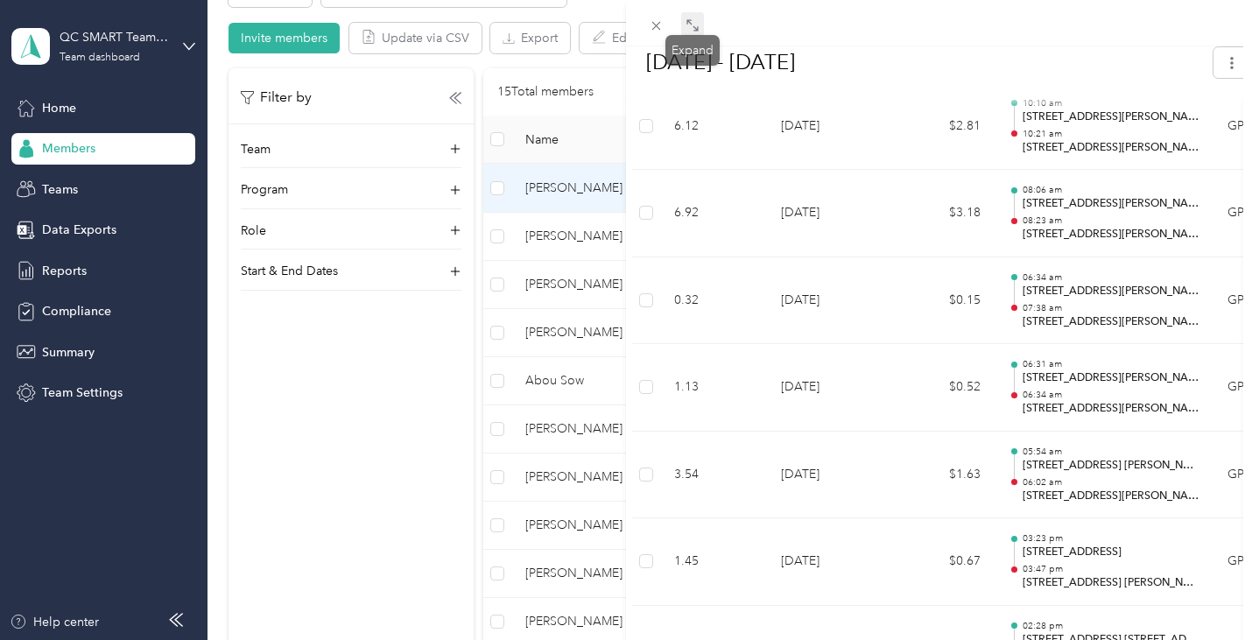
click at [696, 25] on icon at bounding box center [693, 25] width 14 height 14
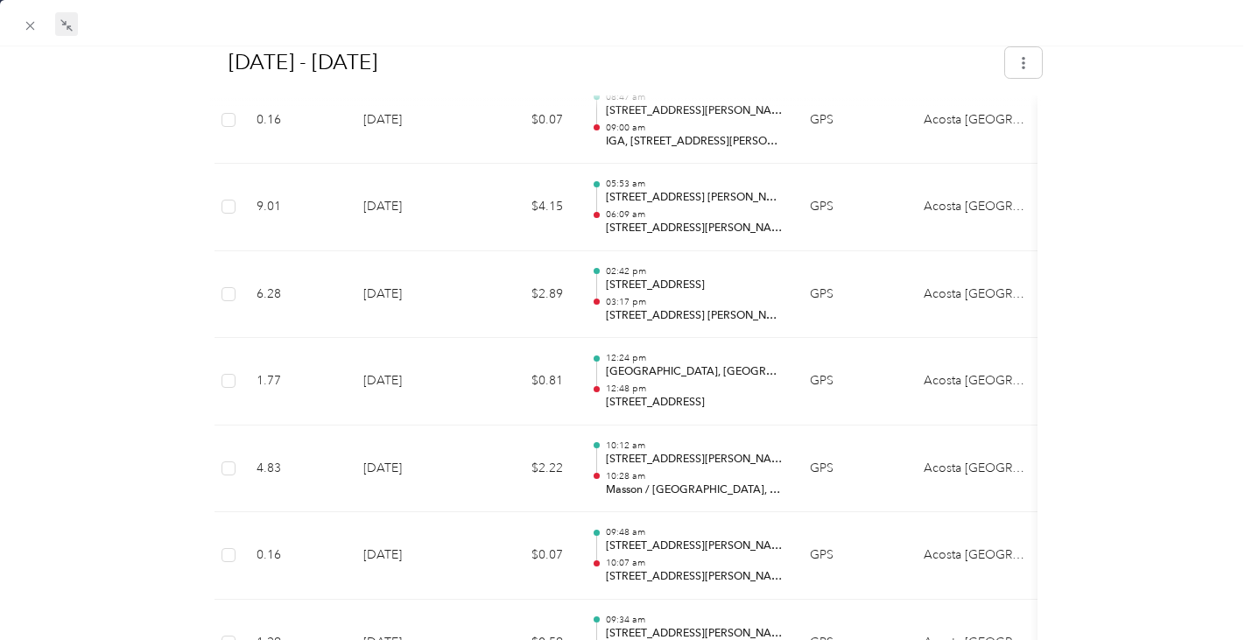
scroll to position [3091, 0]
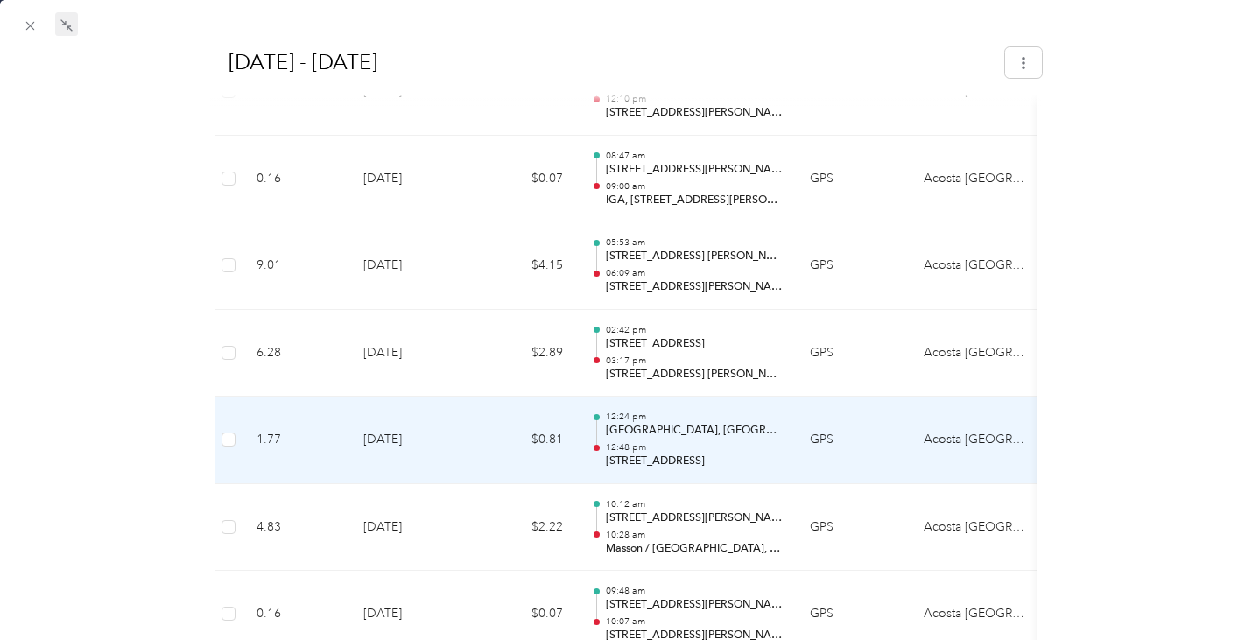
click at [671, 465] on p "[STREET_ADDRESS]" at bounding box center [694, 462] width 177 height 16
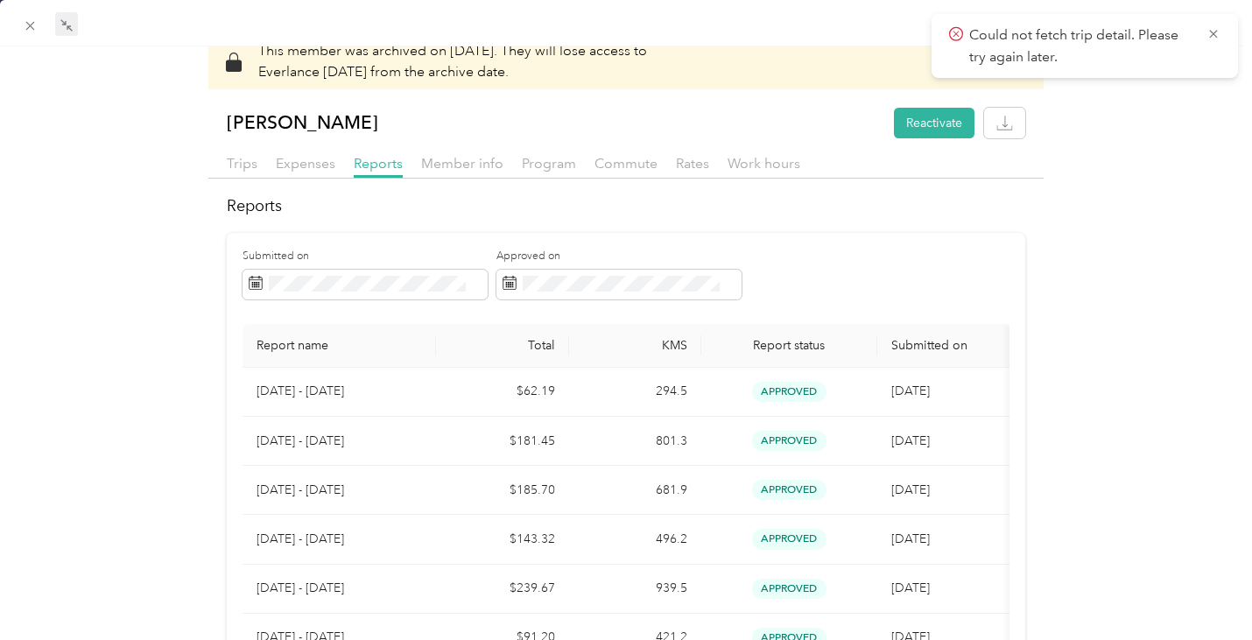
scroll to position [0, 0]
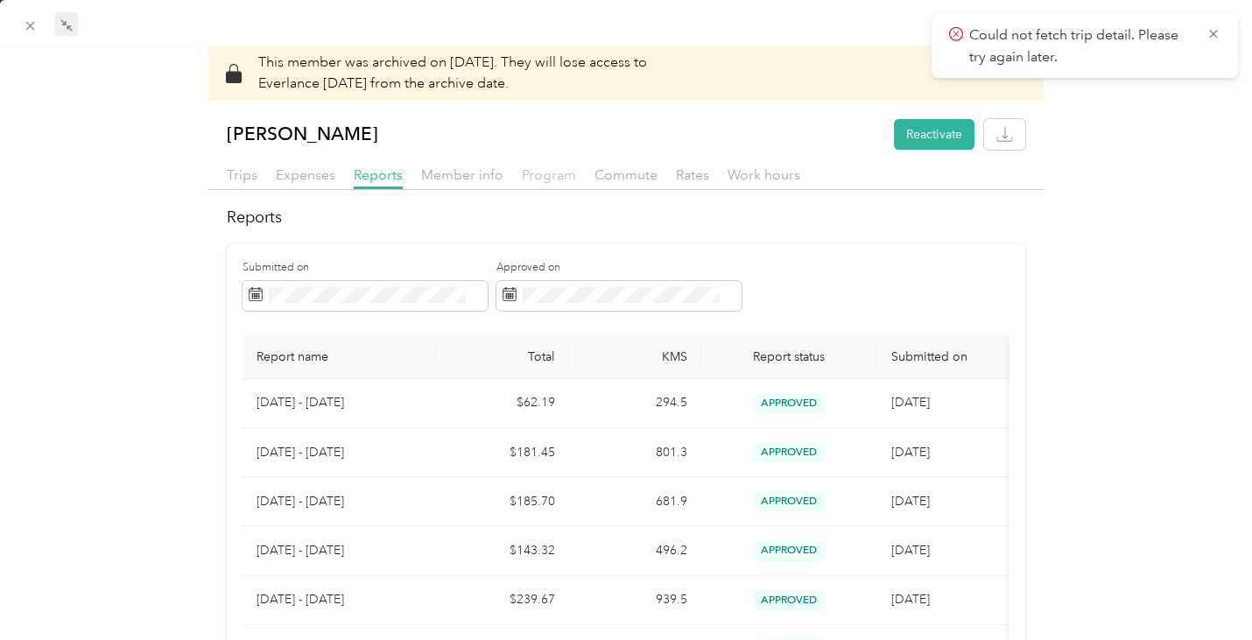
click at [535, 171] on span "Program" at bounding box center [549, 174] width 54 height 17
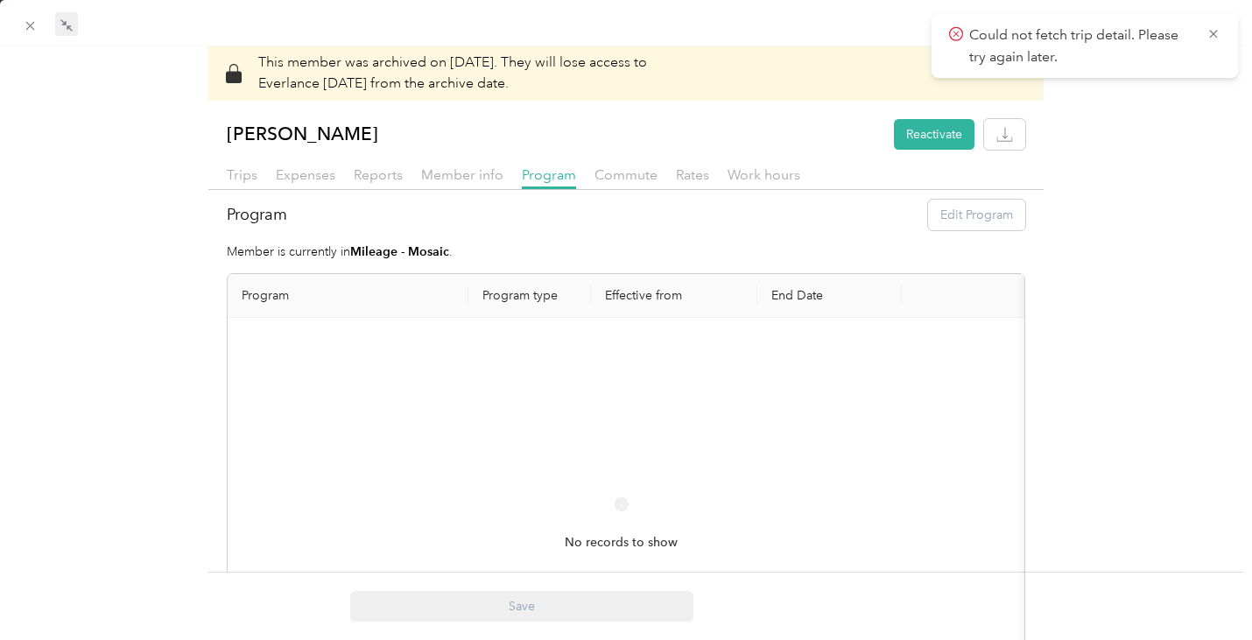
click at [622, 180] on div at bounding box center [620, 320] width 12 height 640
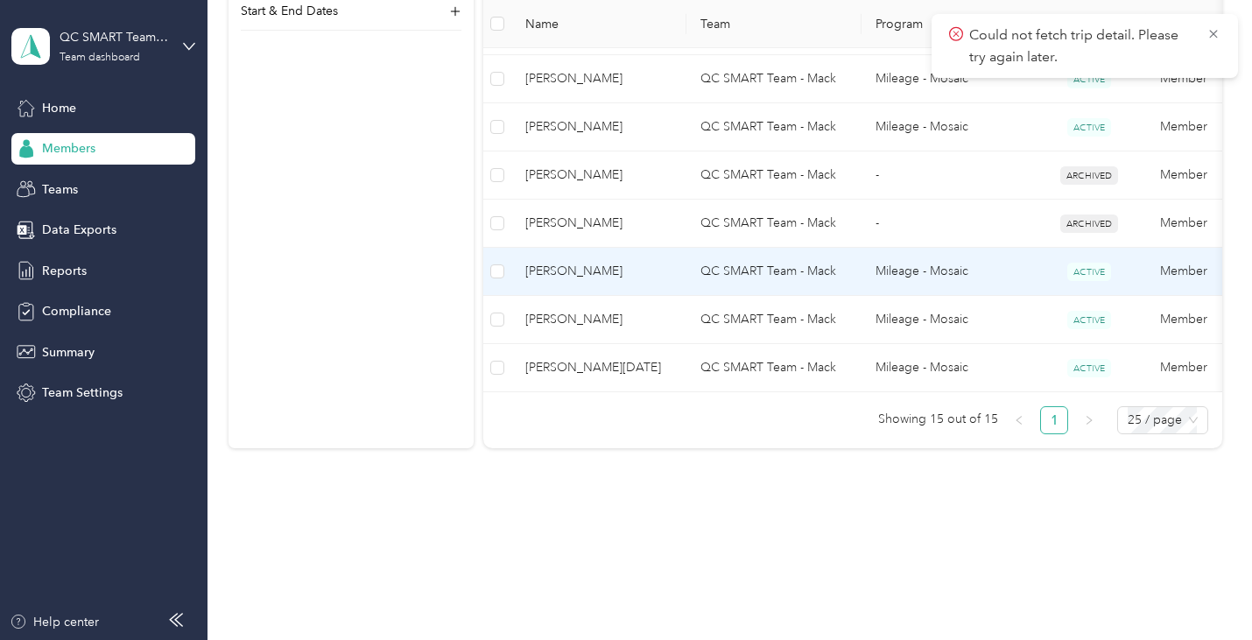
scroll to position [863, 0]
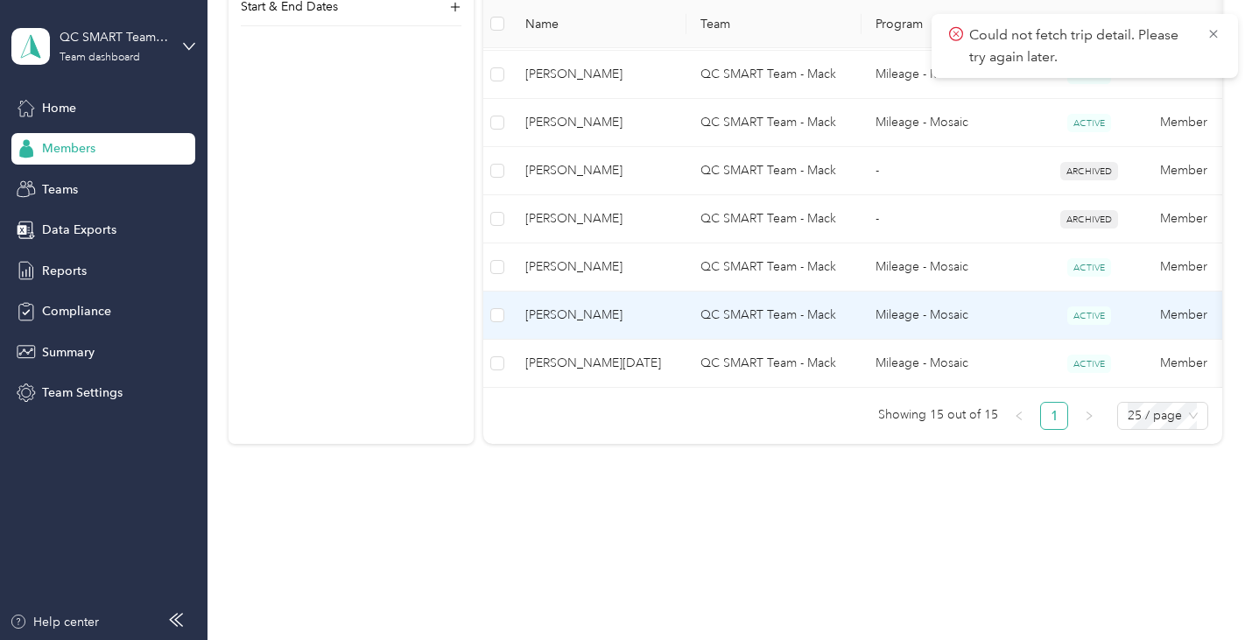
click at [571, 306] on span "[PERSON_NAME]" at bounding box center [599, 315] width 147 height 19
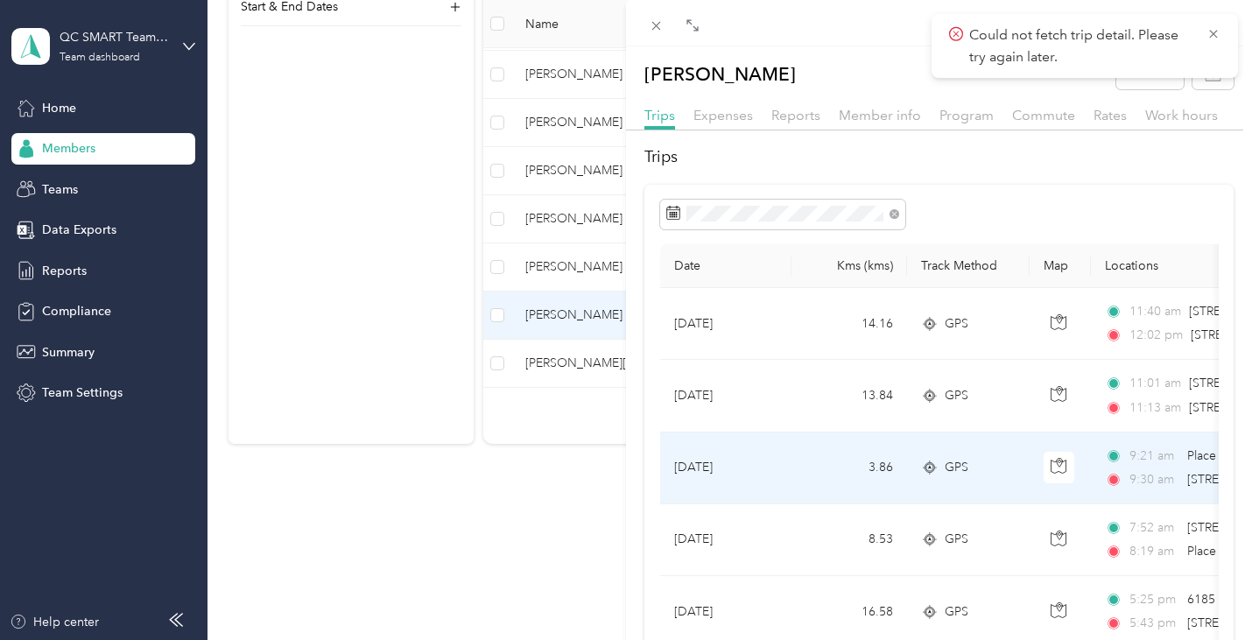
click at [718, 464] on td "[DATE]" at bounding box center [725, 469] width 131 height 72
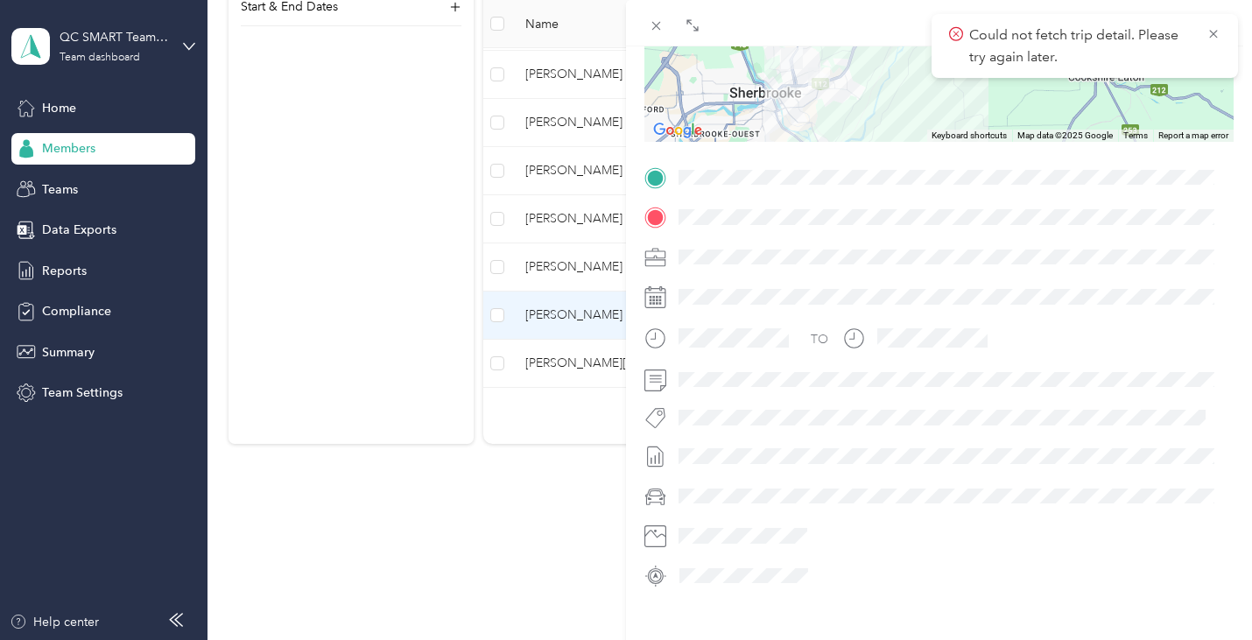
scroll to position [108, 0]
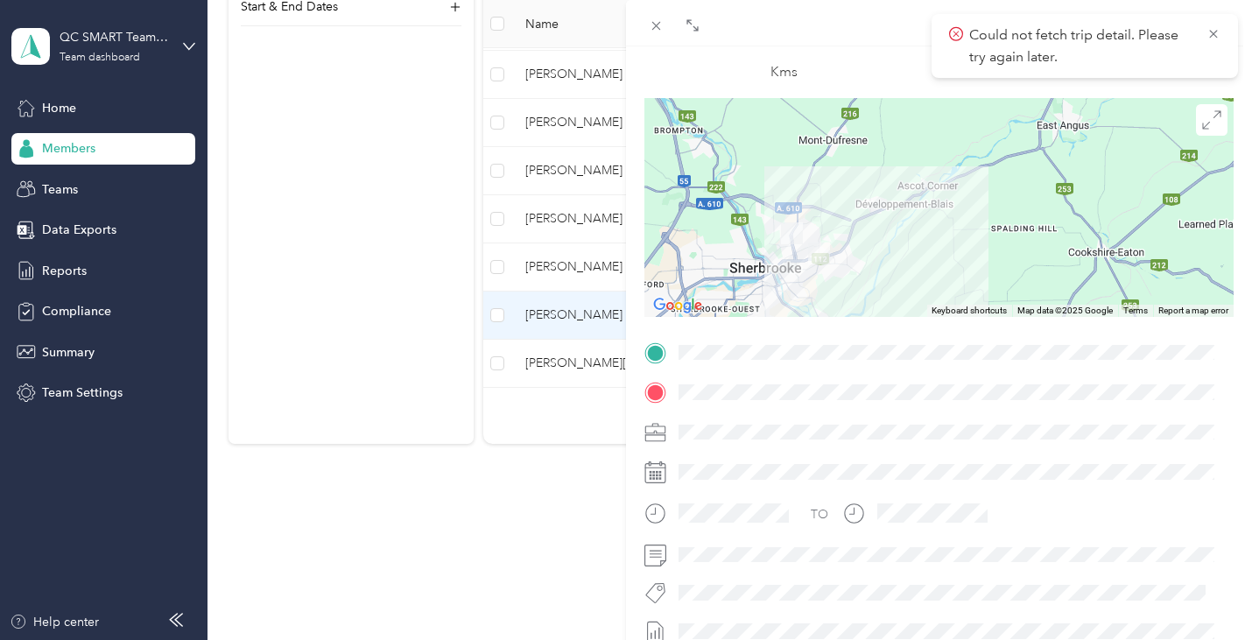
click at [547, 251] on div "BACK [PERSON_NAME] Trips Trip details Trip details This trip cannot be edited b…" at bounding box center [626, 320] width 1252 height 640
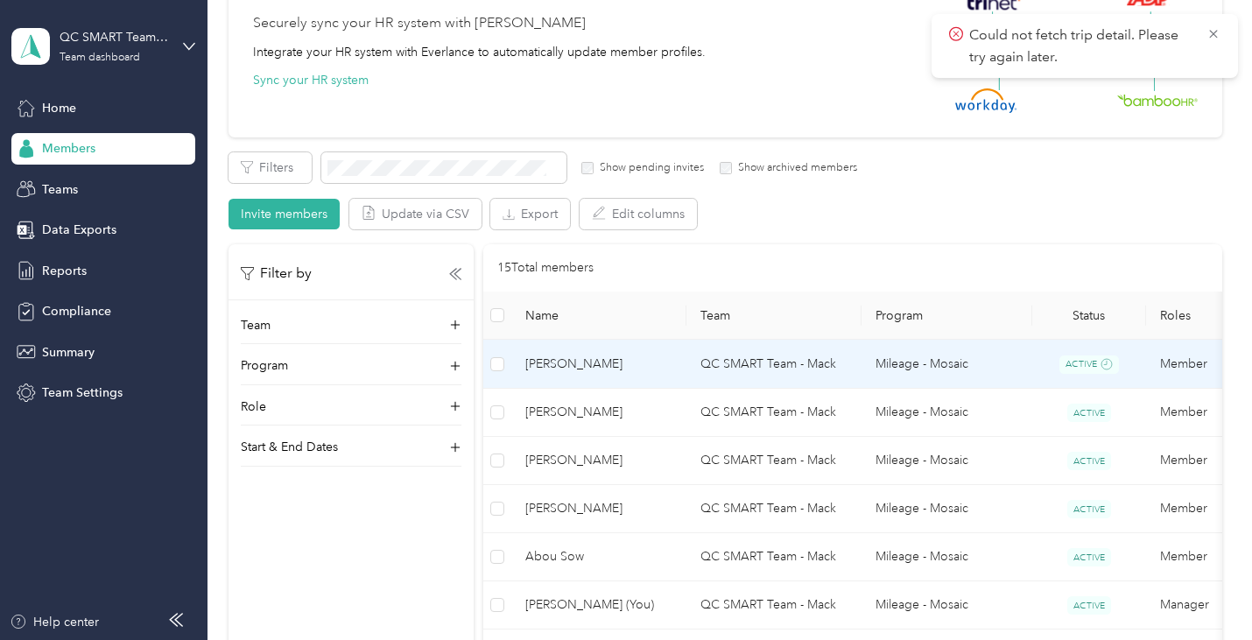
scroll to position [175, 0]
click at [596, 371] on span "[PERSON_NAME]" at bounding box center [599, 363] width 147 height 19
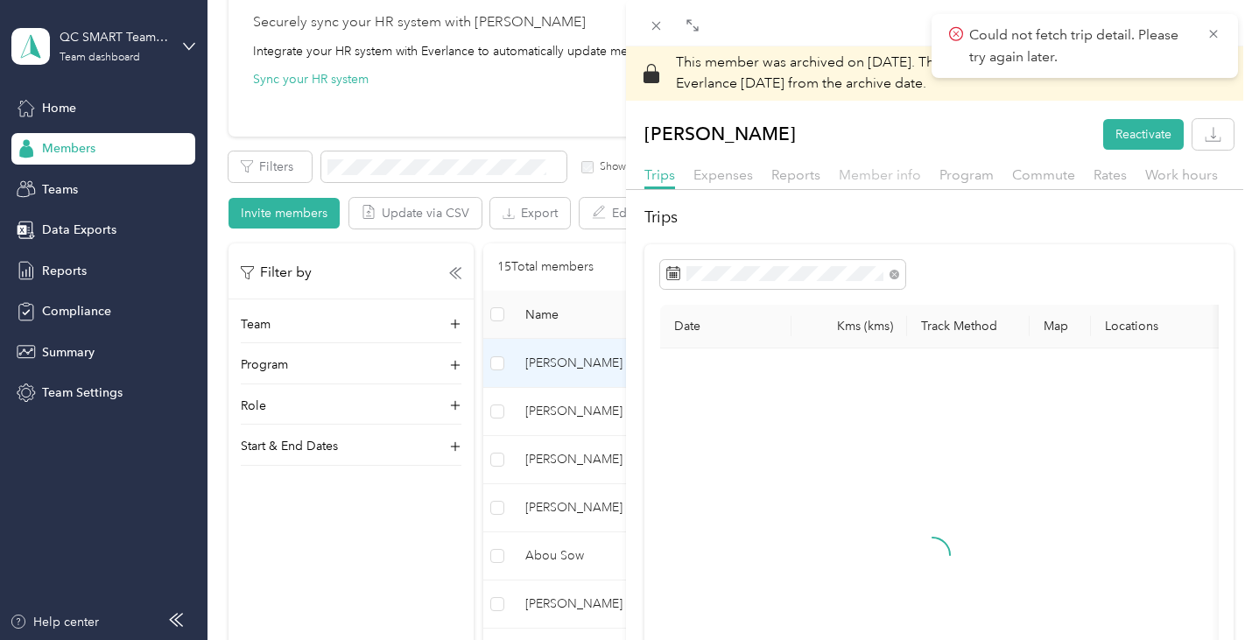
click at [876, 181] on span "Member info" at bounding box center [880, 174] width 82 height 17
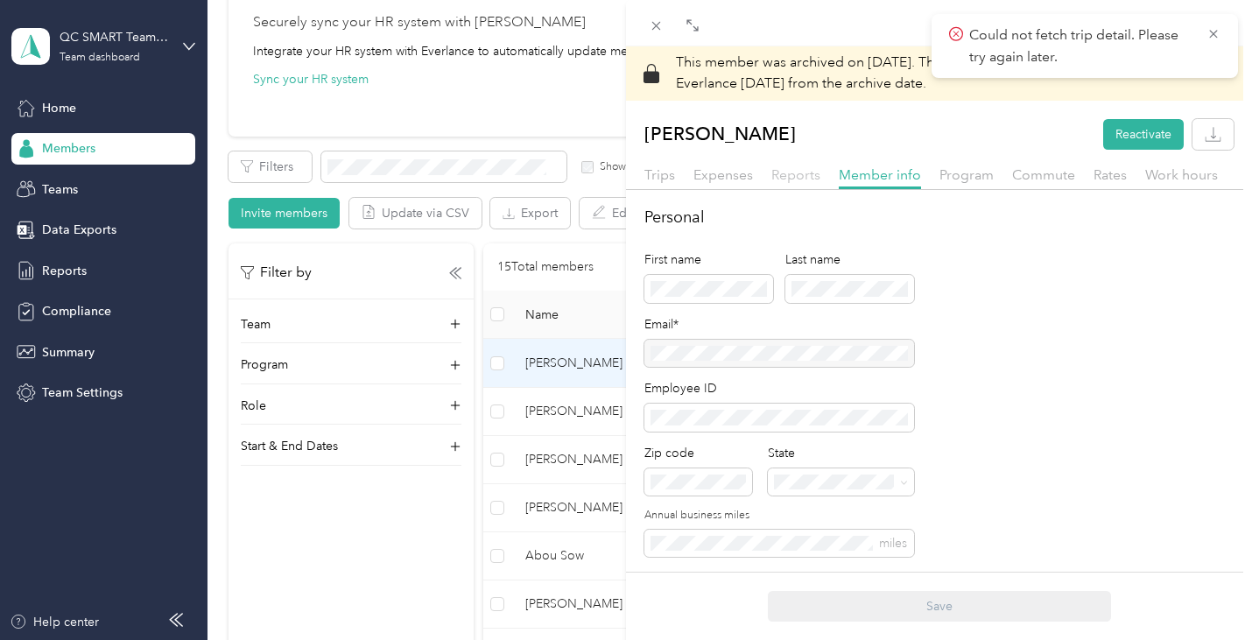
click at [786, 176] on span "Reports" at bounding box center [796, 174] width 49 height 17
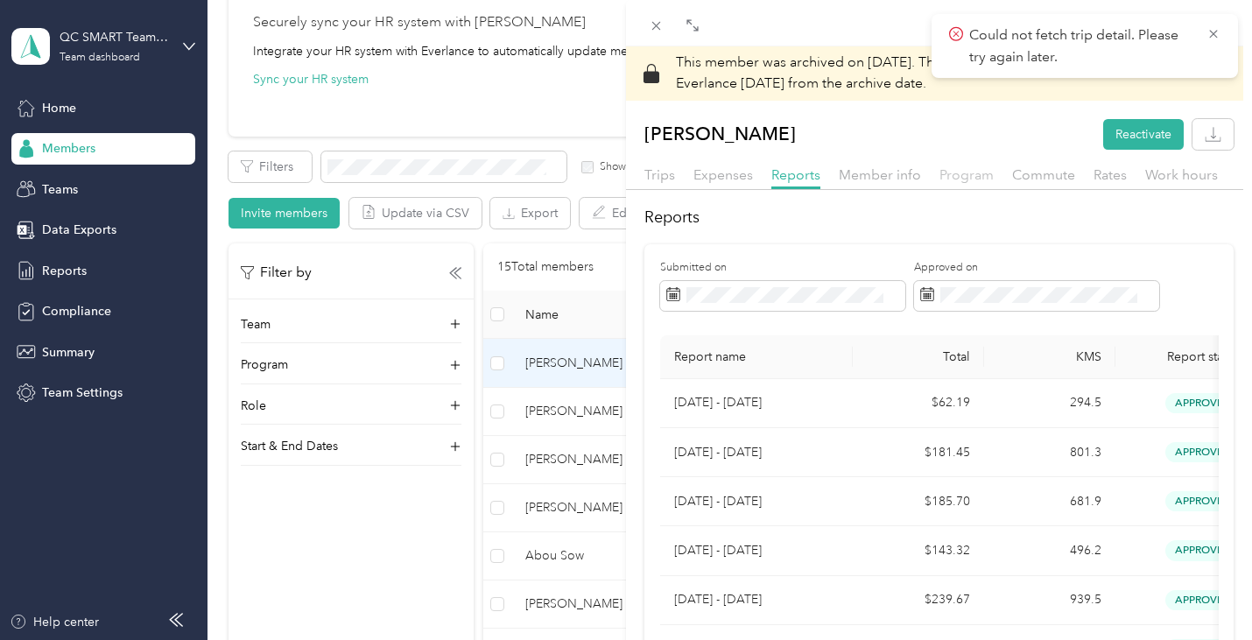
click at [961, 173] on span "Program" at bounding box center [967, 174] width 54 height 17
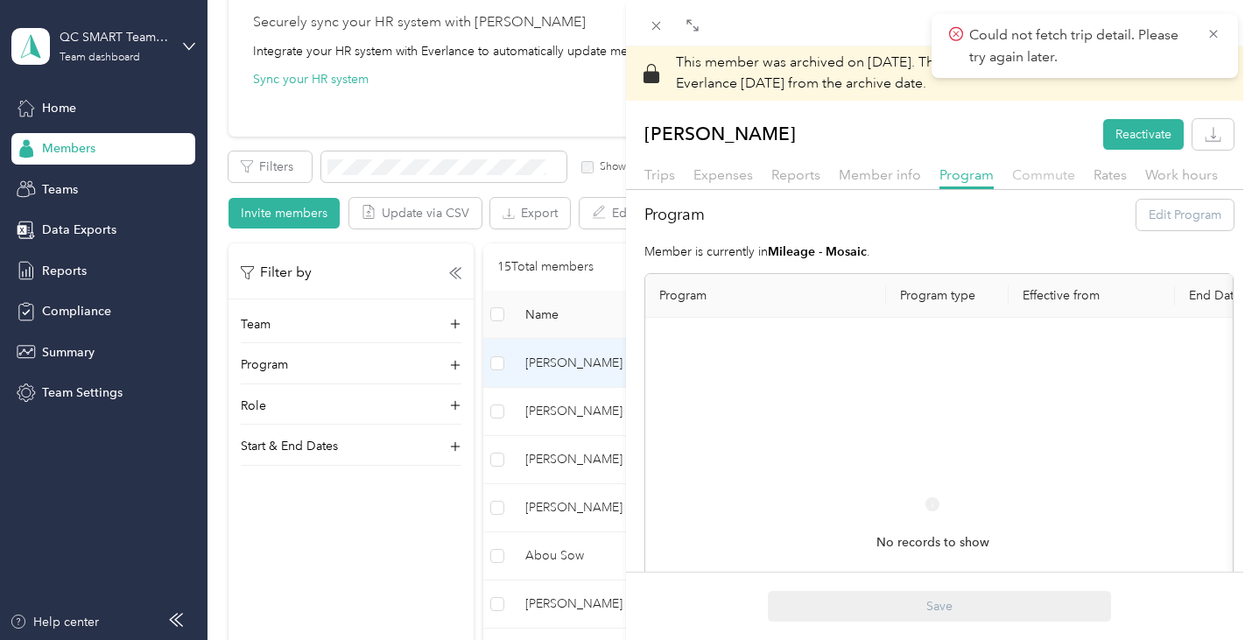
click at [1040, 174] on span "Commute" at bounding box center [1043, 174] width 63 height 17
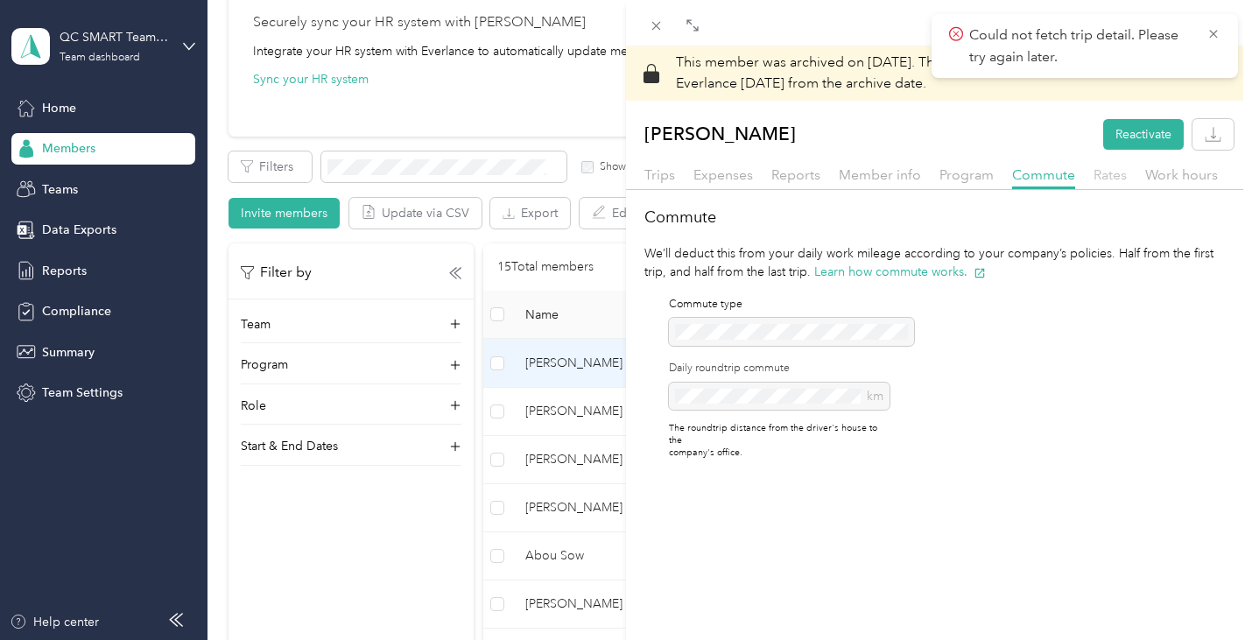
click at [1113, 174] on span "Rates" at bounding box center [1110, 174] width 33 height 17
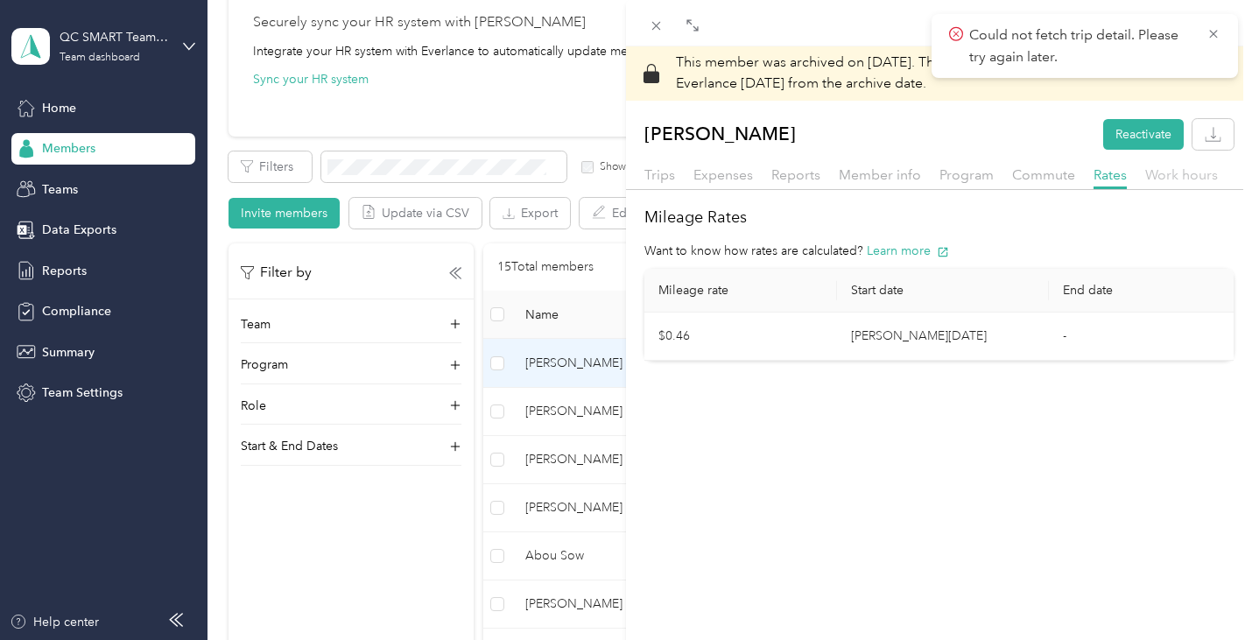
click at [1177, 174] on span "Work hours" at bounding box center [1182, 174] width 73 height 17
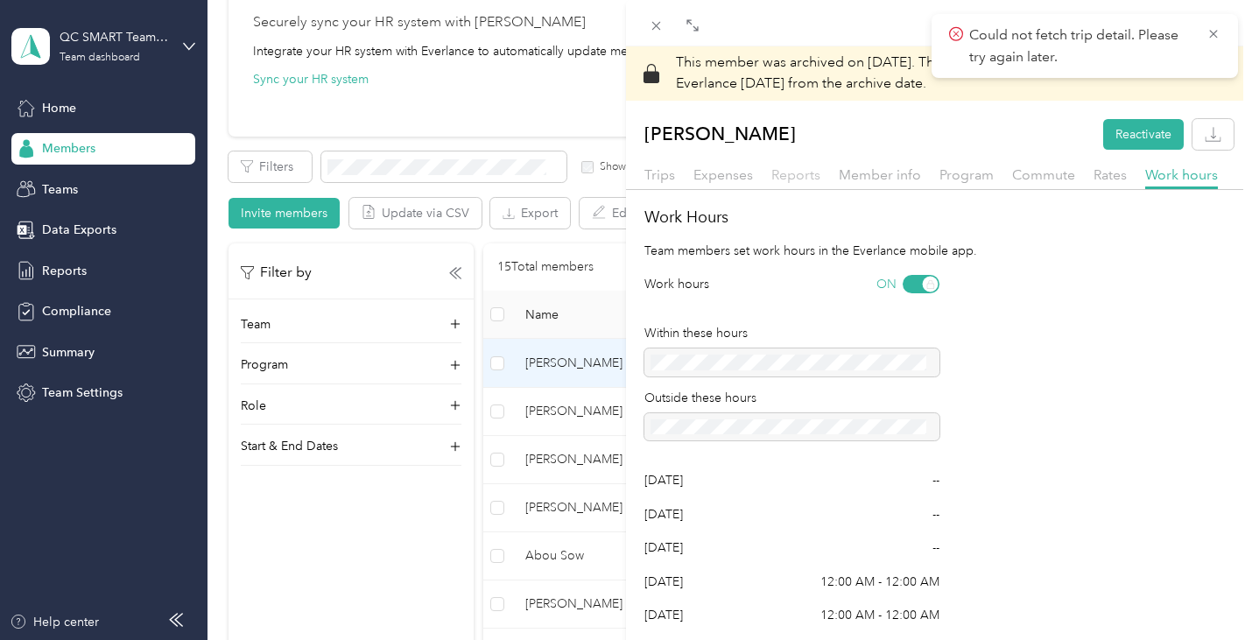
click at [787, 178] on span "Reports" at bounding box center [796, 174] width 49 height 17
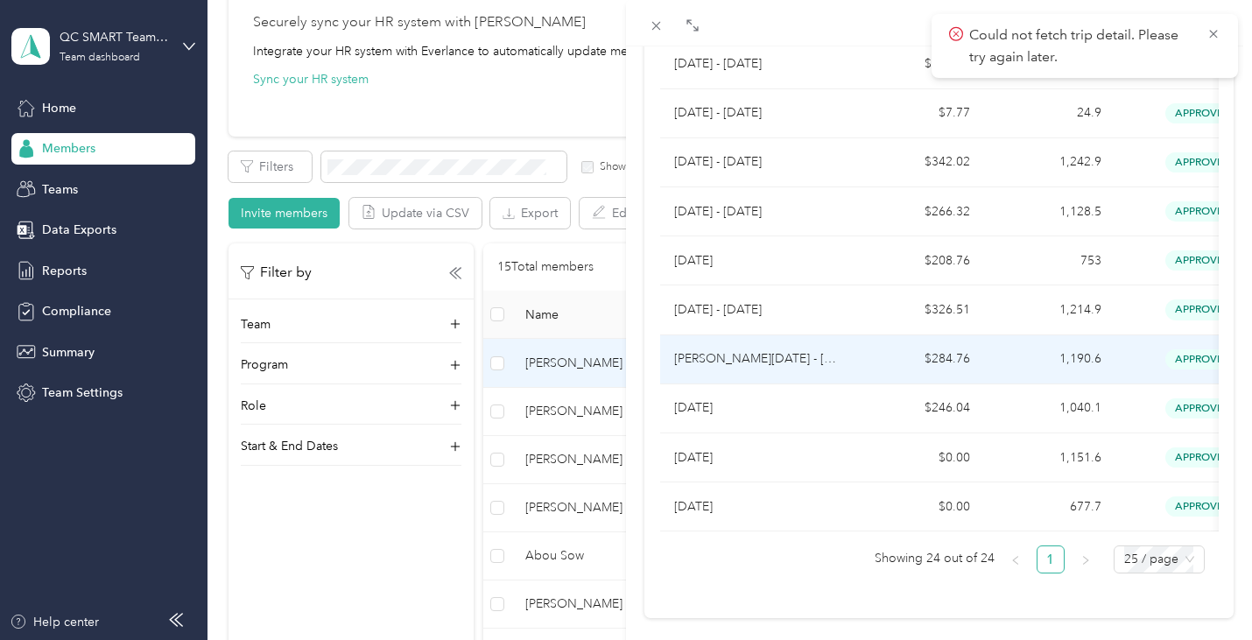
scroll to position [1078, 0]
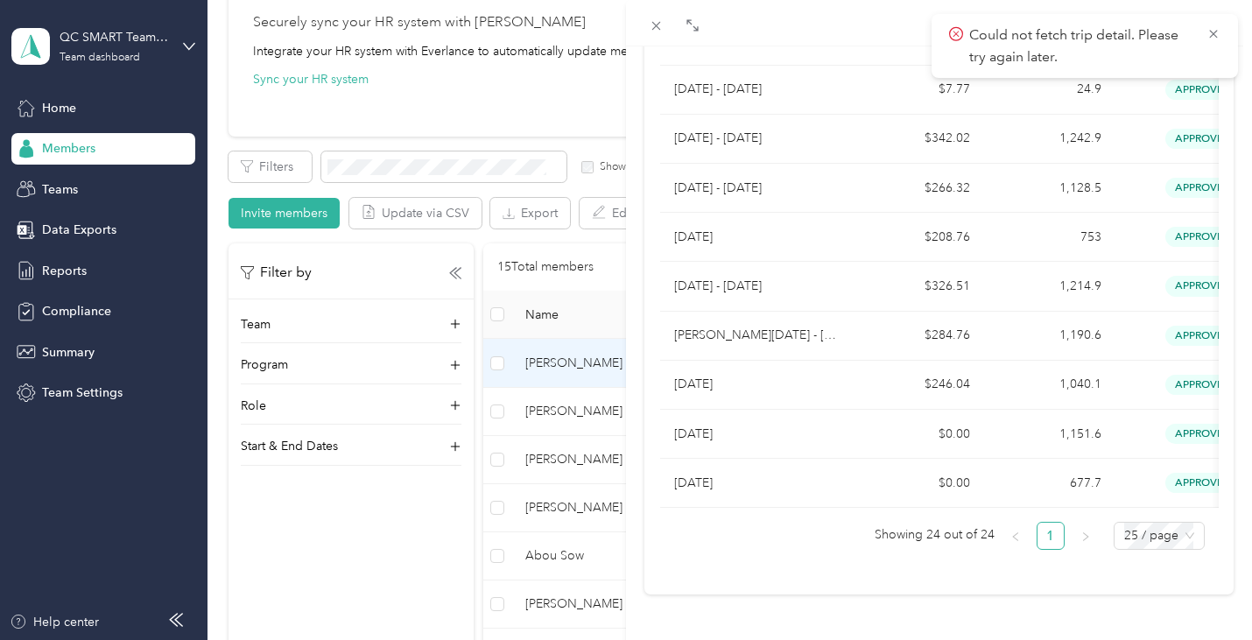
click at [589, 462] on div "This member was archived on [DATE] . They will lose access to Everlance [DATE] …" at bounding box center [626, 320] width 1252 height 640
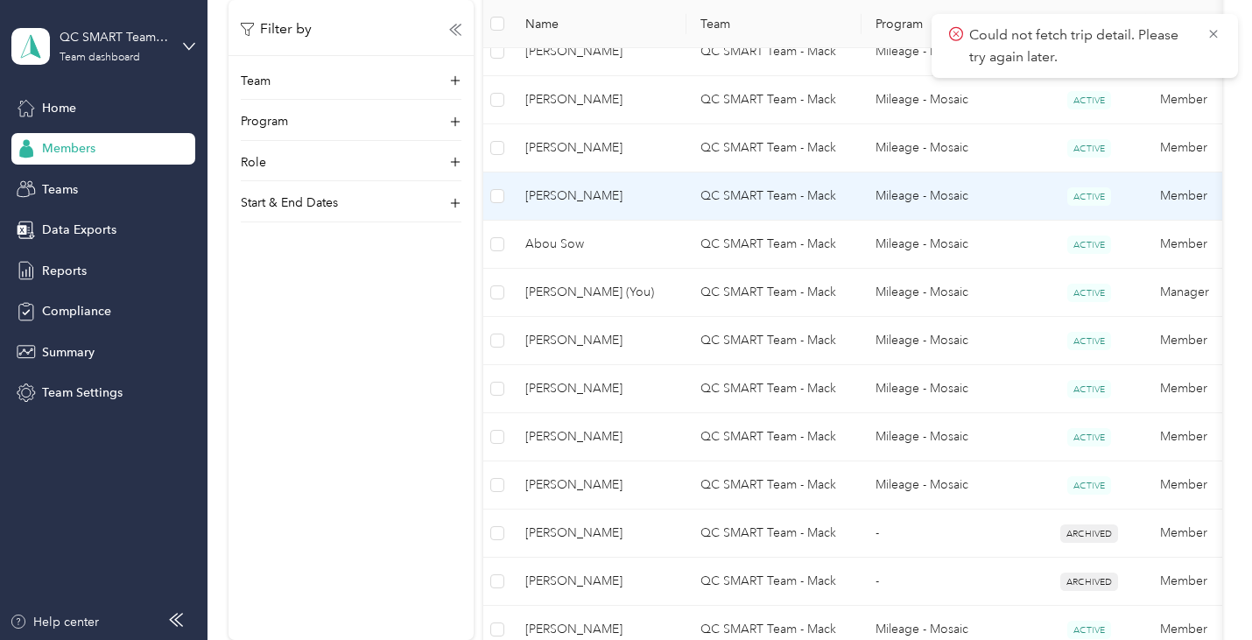
scroll to position [613, 0]
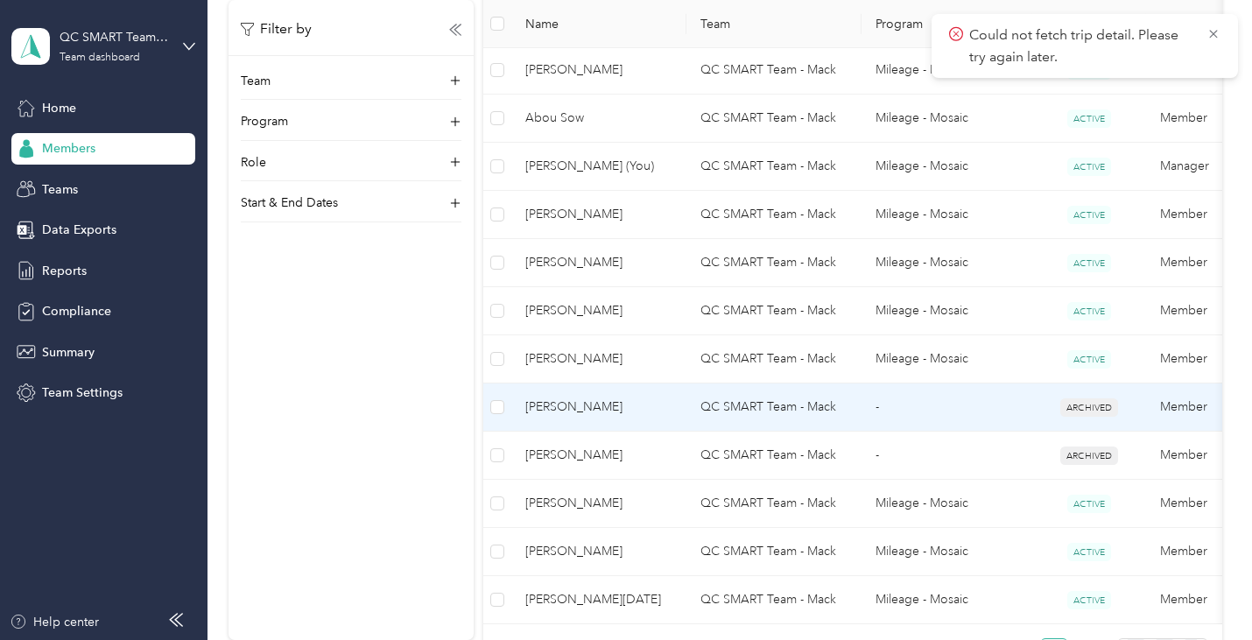
click at [580, 405] on span "[PERSON_NAME]" at bounding box center [599, 407] width 147 height 19
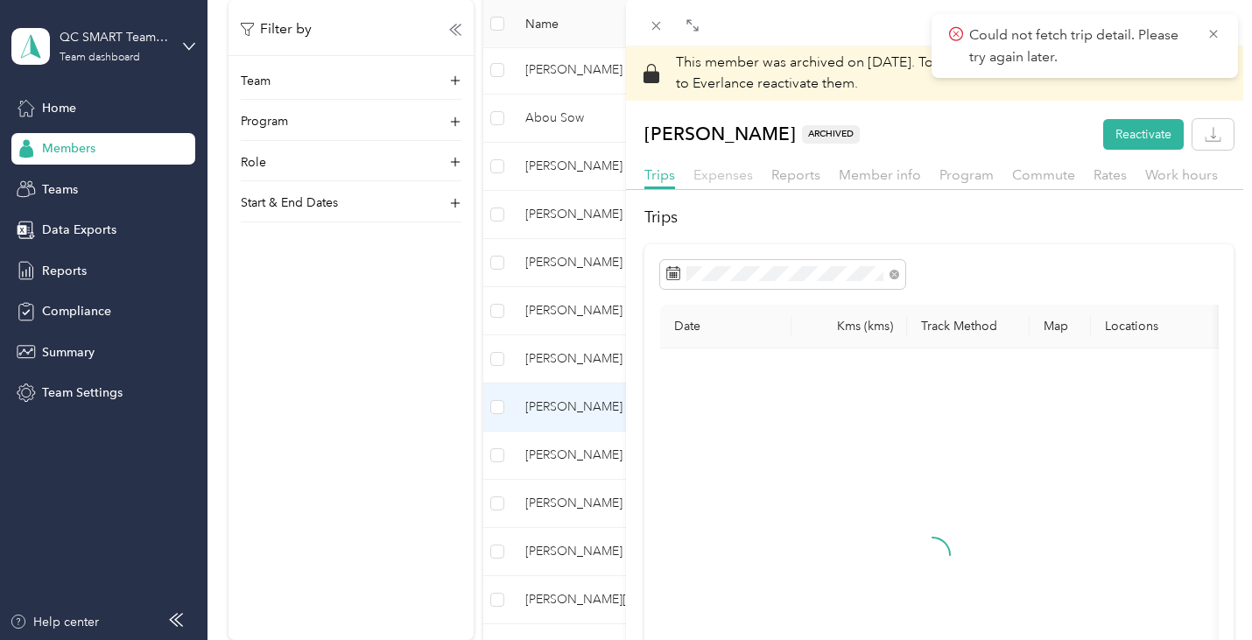
click at [694, 180] on span "Expenses" at bounding box center [724, 174] width 60 height 17
click at [791, 173] on span "Reports" at bounding box center [796, 174] width 49 height 17
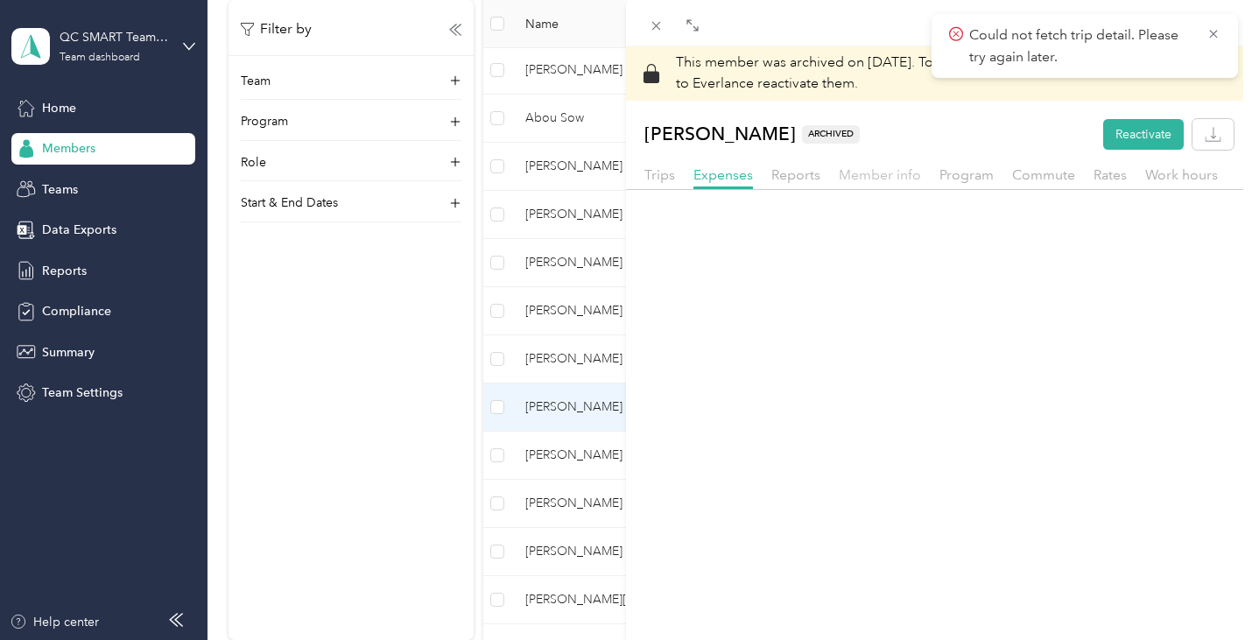
click at [881, 178] on span "Member info" at bounding box center [880, 174] width 82 height 17
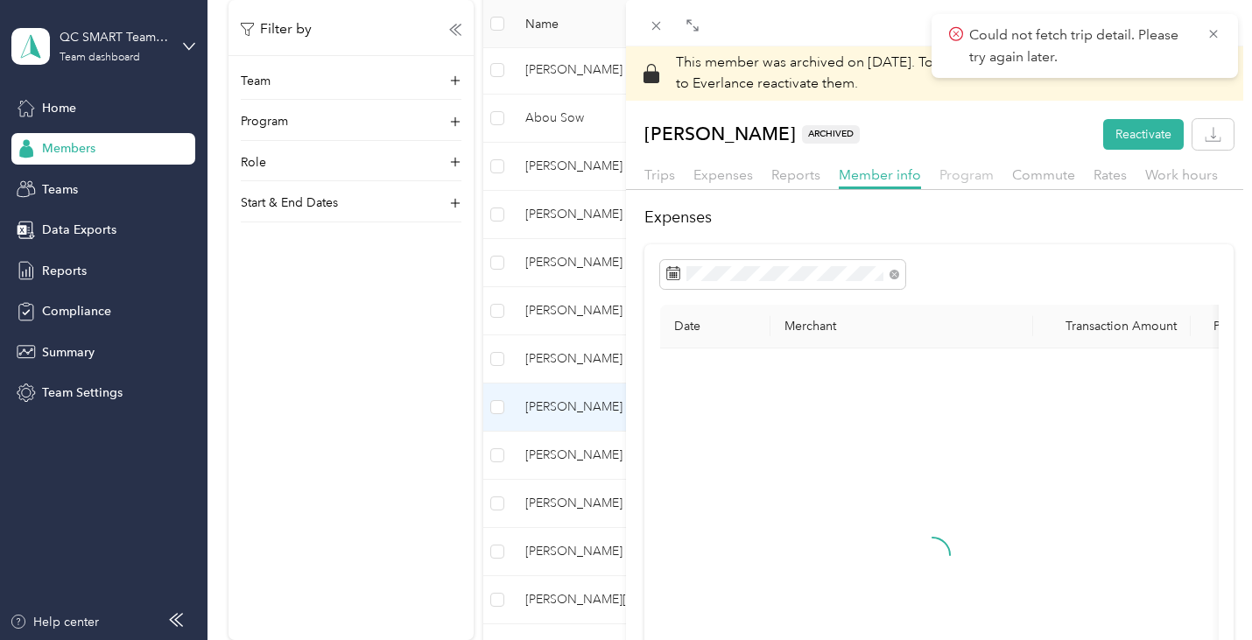
click at [971, 173] on span "Program" at bounding box center [967, 174] width 54 height 17
click at [663, 22] on icon at bounding box center [656, 25] width 15 height 15
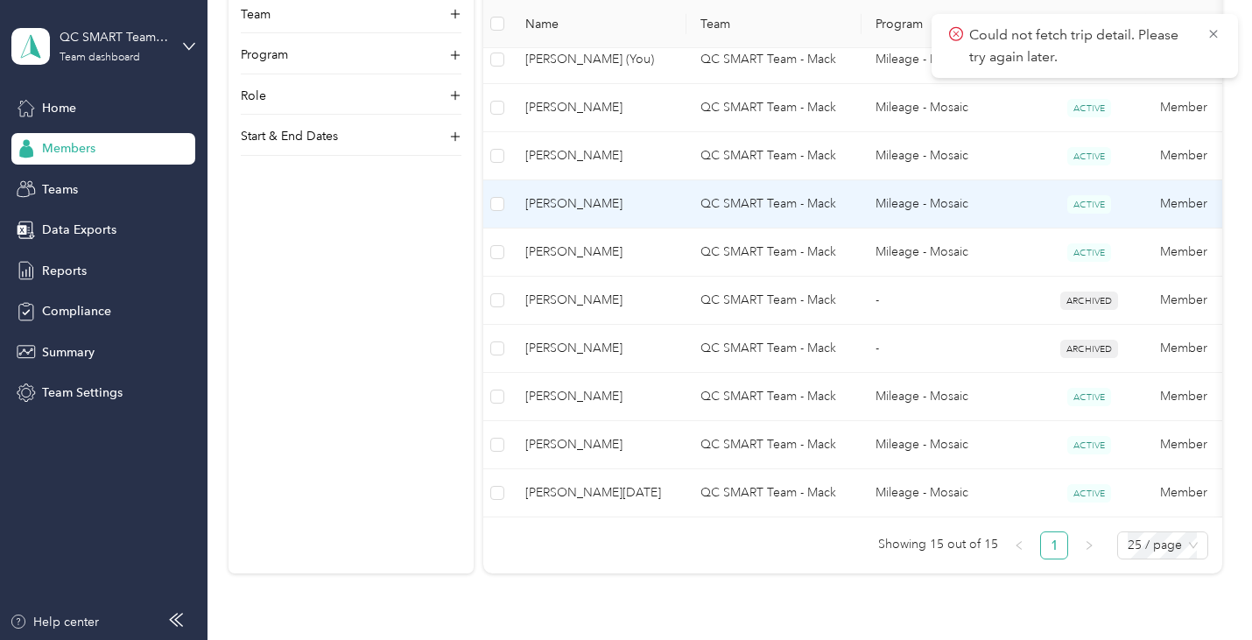
scroll to position [863, 0]
